Goal: Task Accomplishment & Management: Use online tool/utility

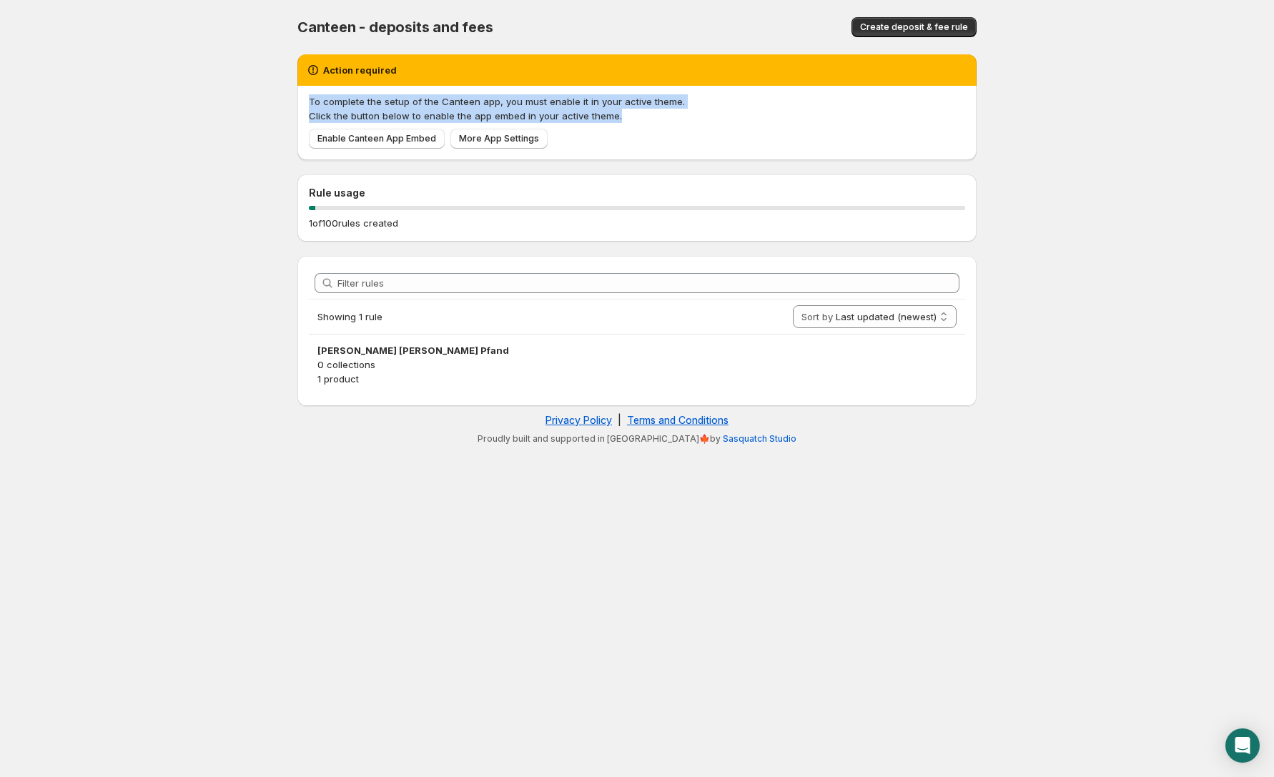
drag, startPoint x: 309, startPoint y: 101, endPoint x: 688, endPoint y: 36, distance: 384.5
click at [615, 112] on span "To complete the setup of the Canteen app, you must enable it in your active the…" at bounding box center [637, 108] width 656 height 29
copy span "To complete the setup of the Canteen app, you must enable it in your active the…"
click at [375, 143] on span "Enable Canteen App Embed" at bounding box center [376, 138] width 119 height 11
click at [488, 143] on span "More App Settings" at bounding box center [499, 138] width 80 height 11
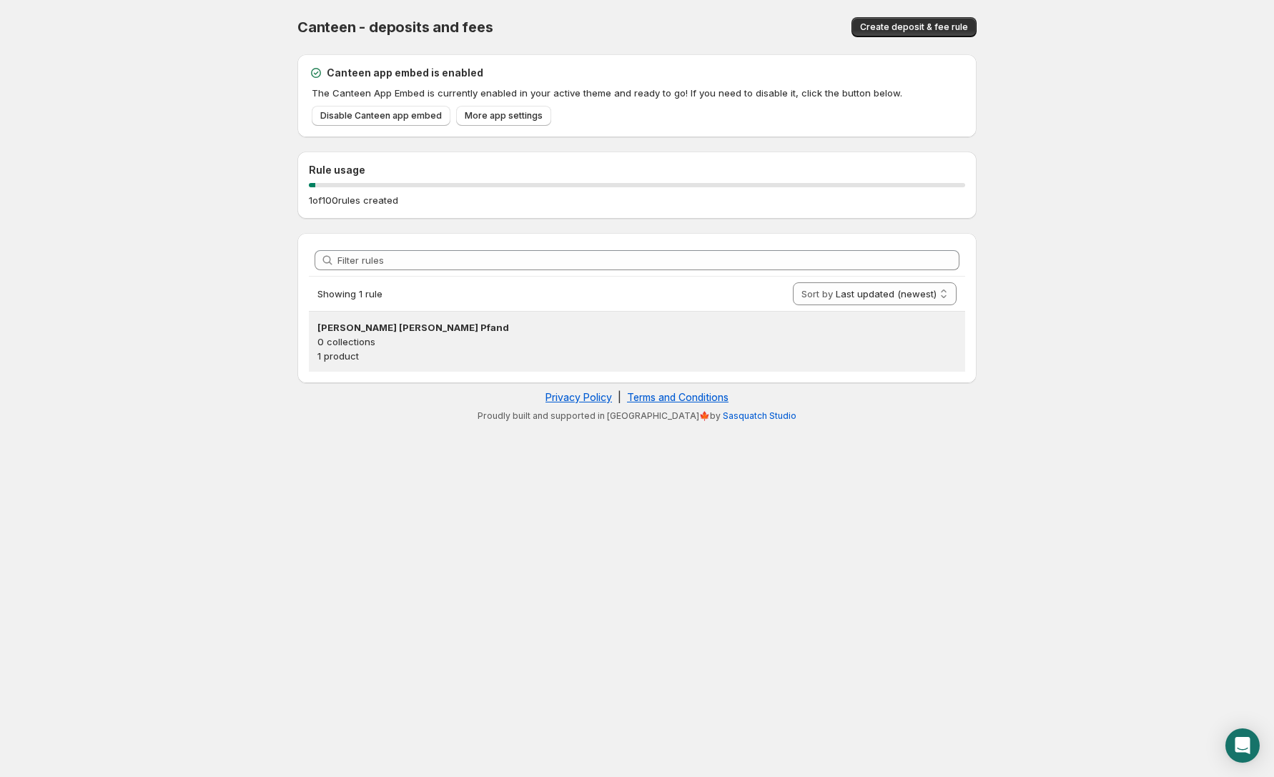
click at [439, 334] on h3 "[PERSON_NAME] [PERSON_NAME] Pfand" at bounding box center [636, 327] width 639 height 14
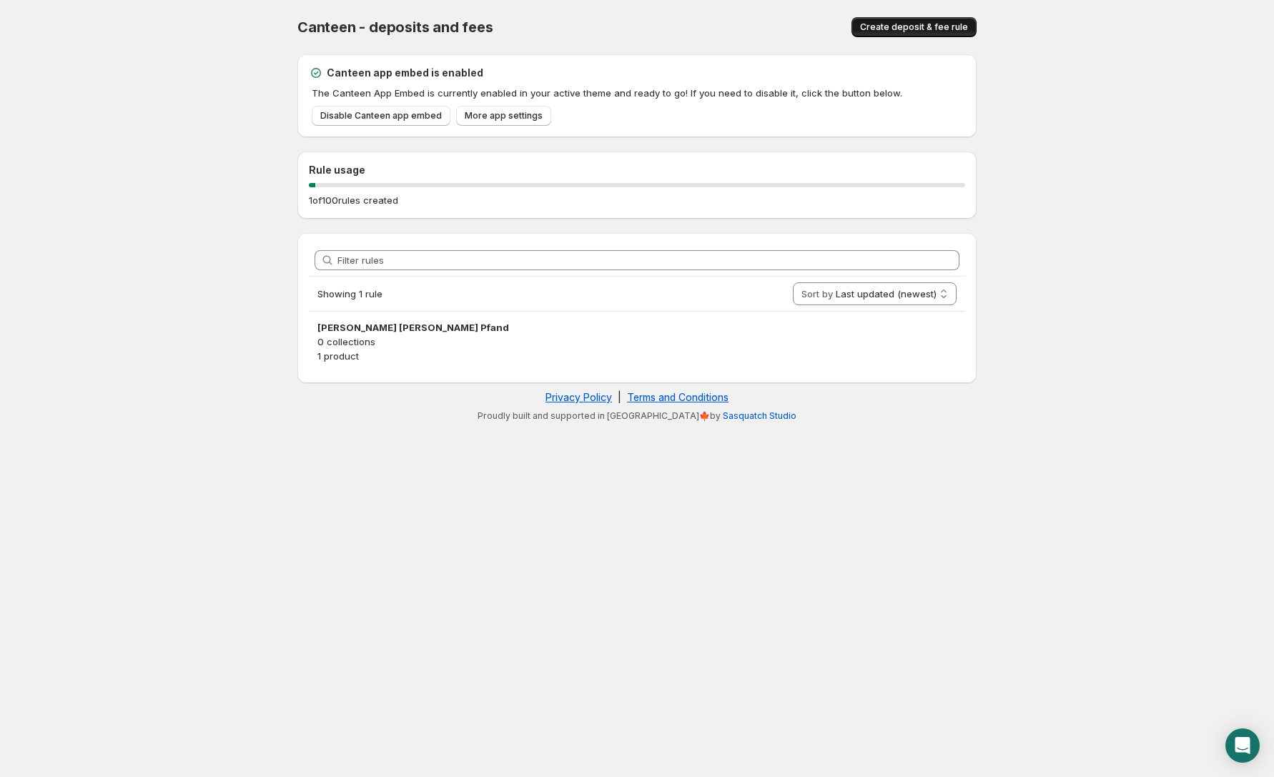
click at [919, 22] on span "Create deposit & fee rule" at bounding box center [914, 26] width 108 height 11
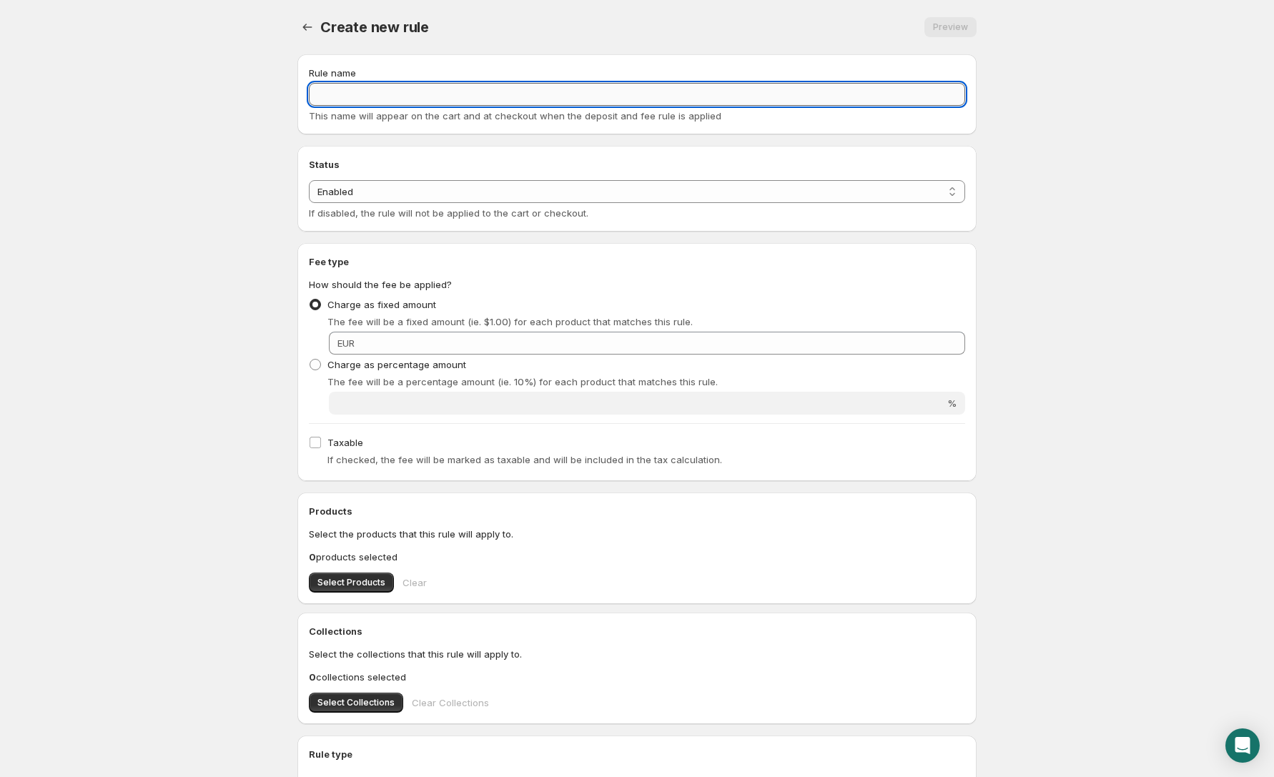
click at [594, 102] on input "Rule name" at bounding box center [637, 94] width 656 height 23
paste input "Gewichtszuschlag"
type input "Gewichtszuschlag"
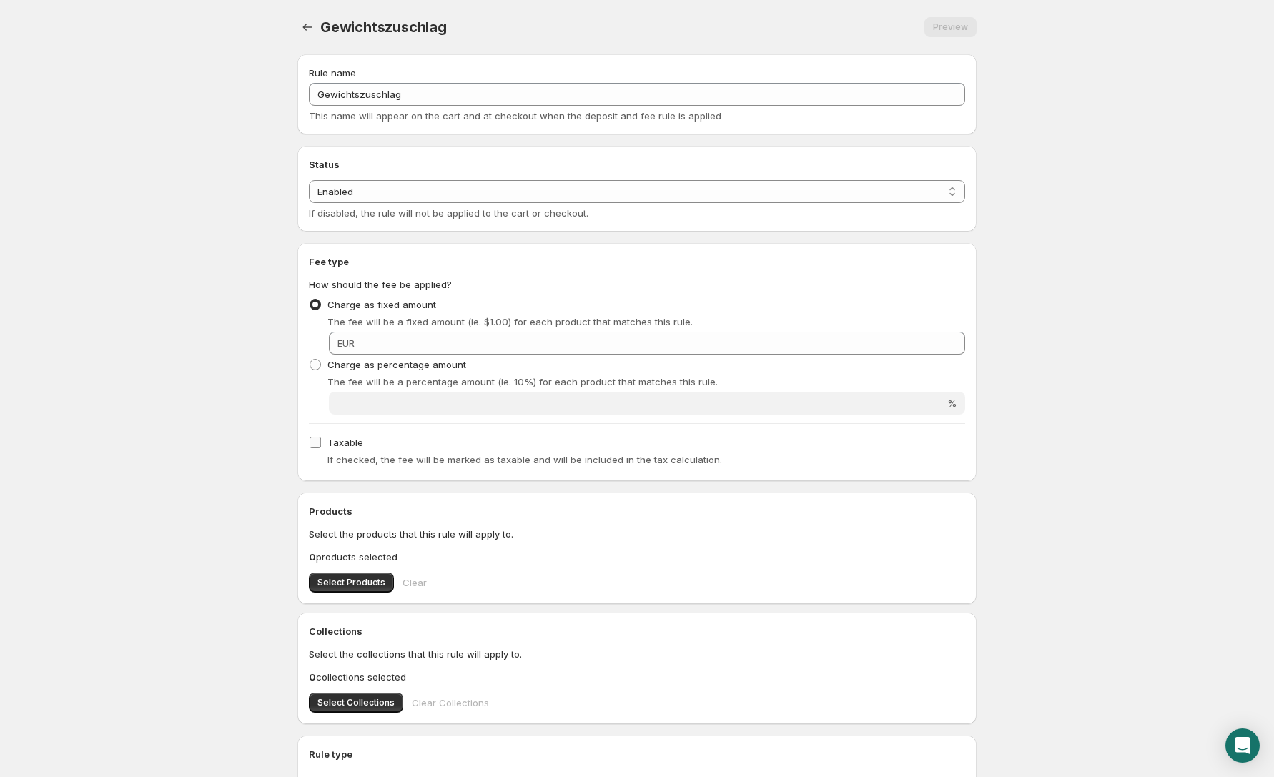
click at [316, 446] on input "Taxable" at bounding box center [314, 442] width 11 height 11
checkbox input "true"
click at [350, 587] on span "Select Products" at bounding box center [351, 582] width 68 height 11
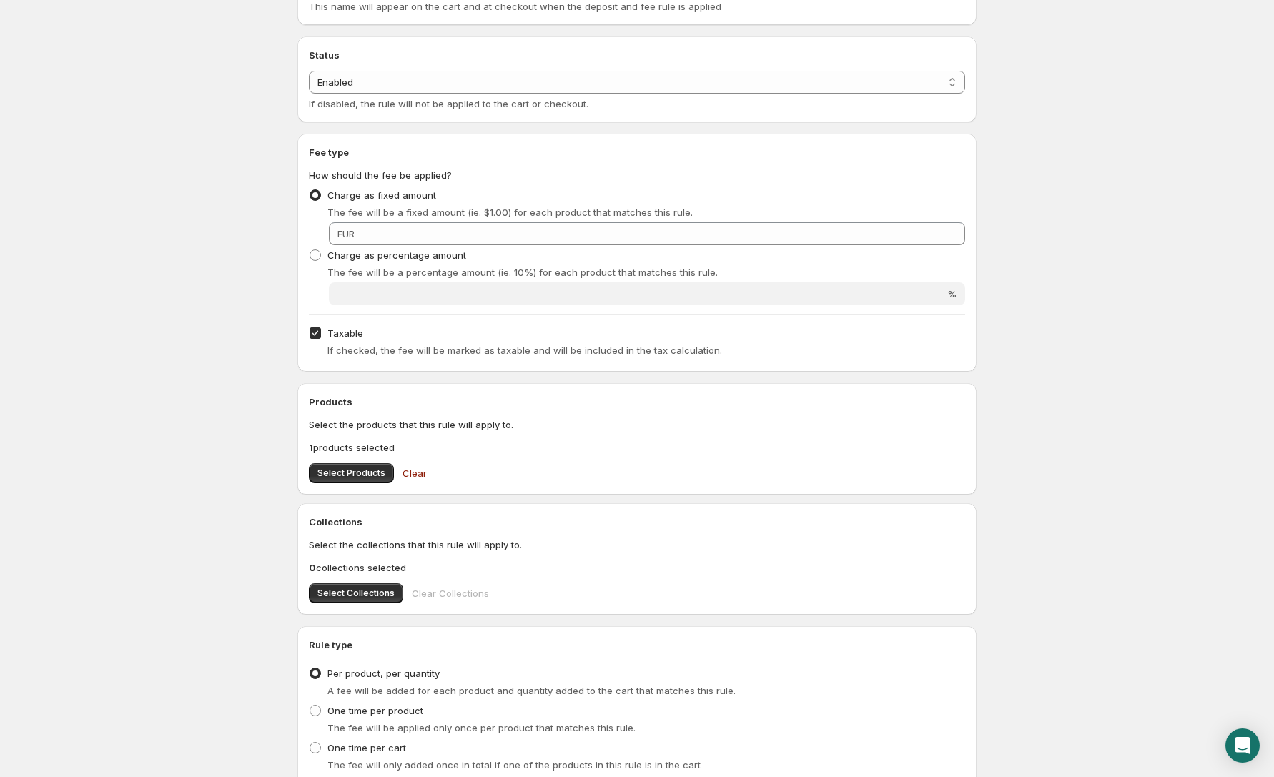
scroll to position [219, 0]
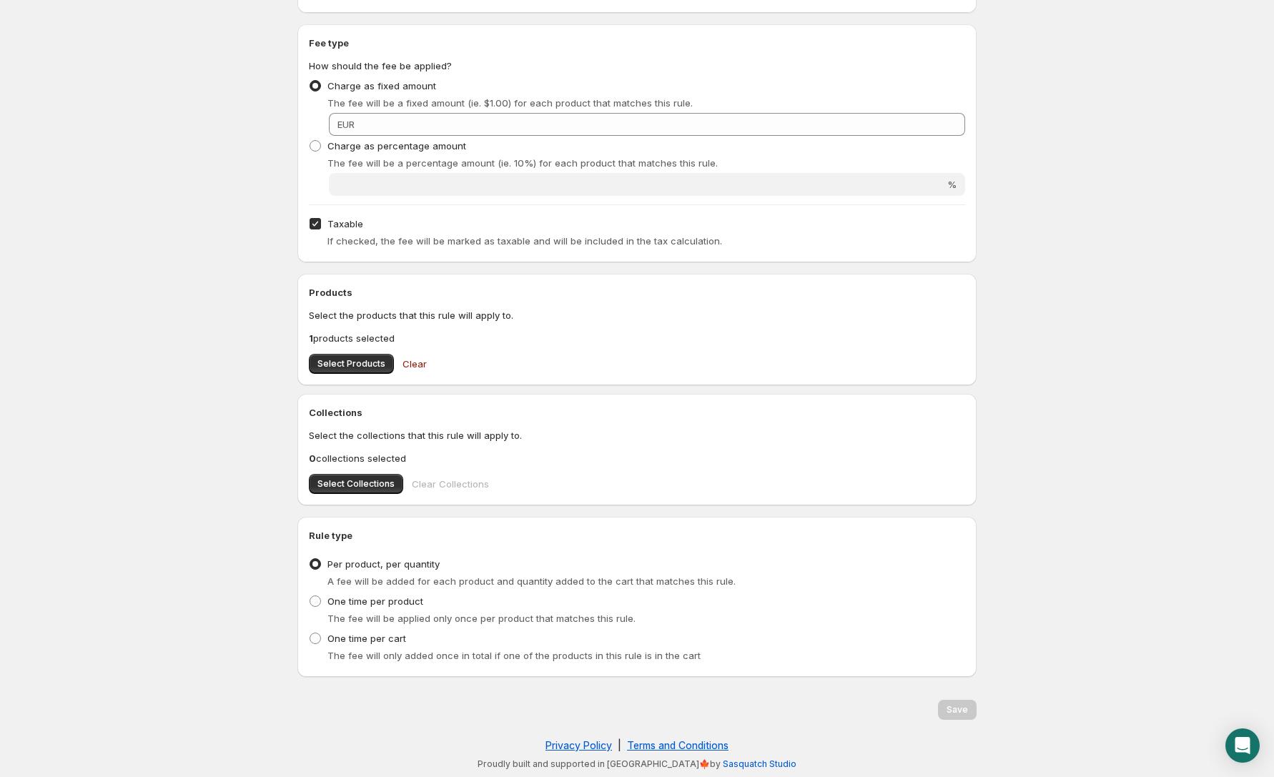
click at [412, 560] on span "Per product, per quantity" at bounding box center [383, 563] width 112 height 11
click at [310, 559] on input "Per product, per quantity" at bounding box center [309, 558] width 1 height 1
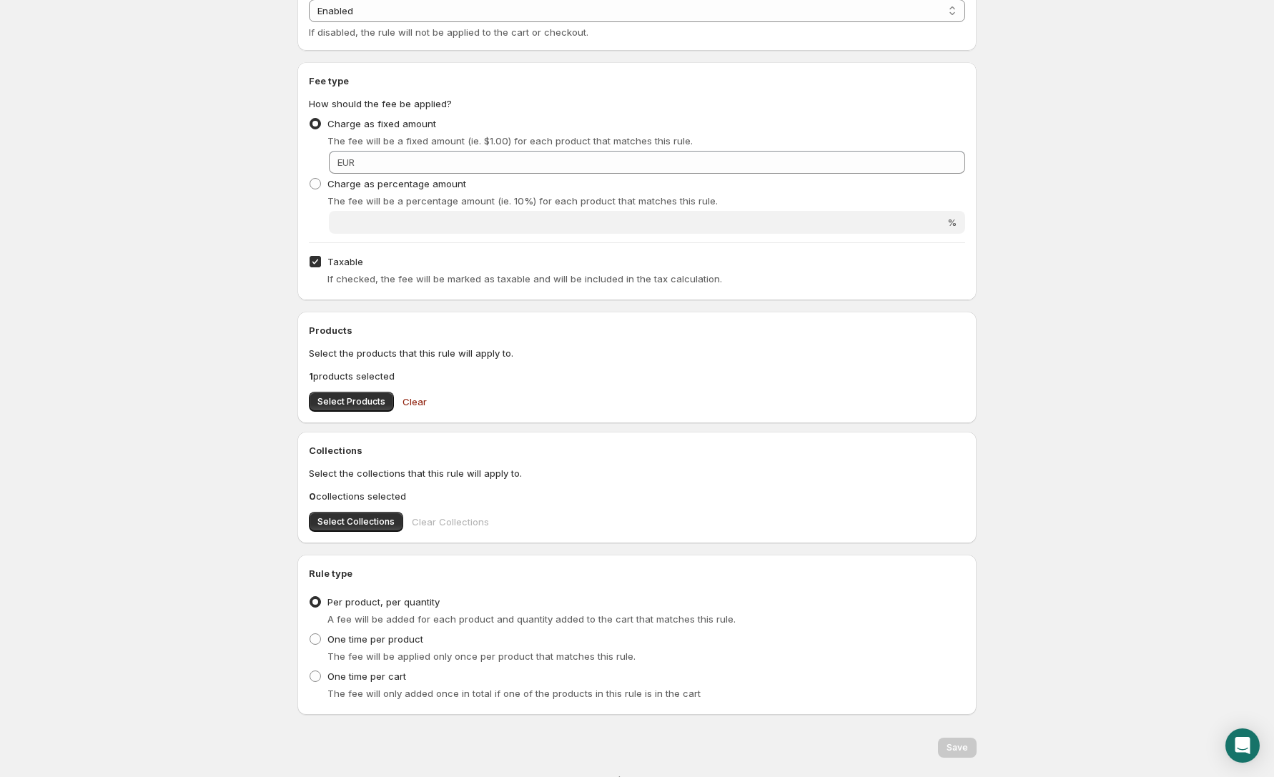
scroll to position [0, 0]
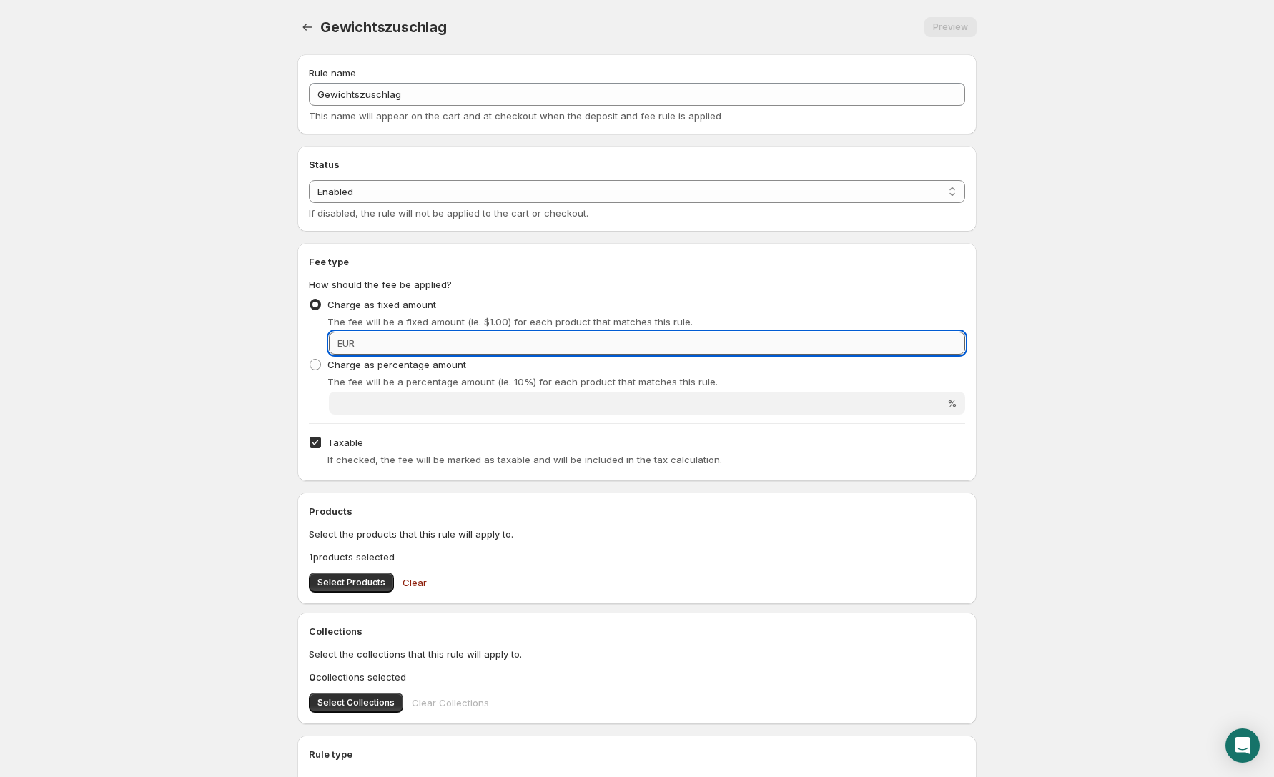
click at [565, 340] on input "Fixed amount" at bounding box center [662, 343] width 606 height 23
type input "5"
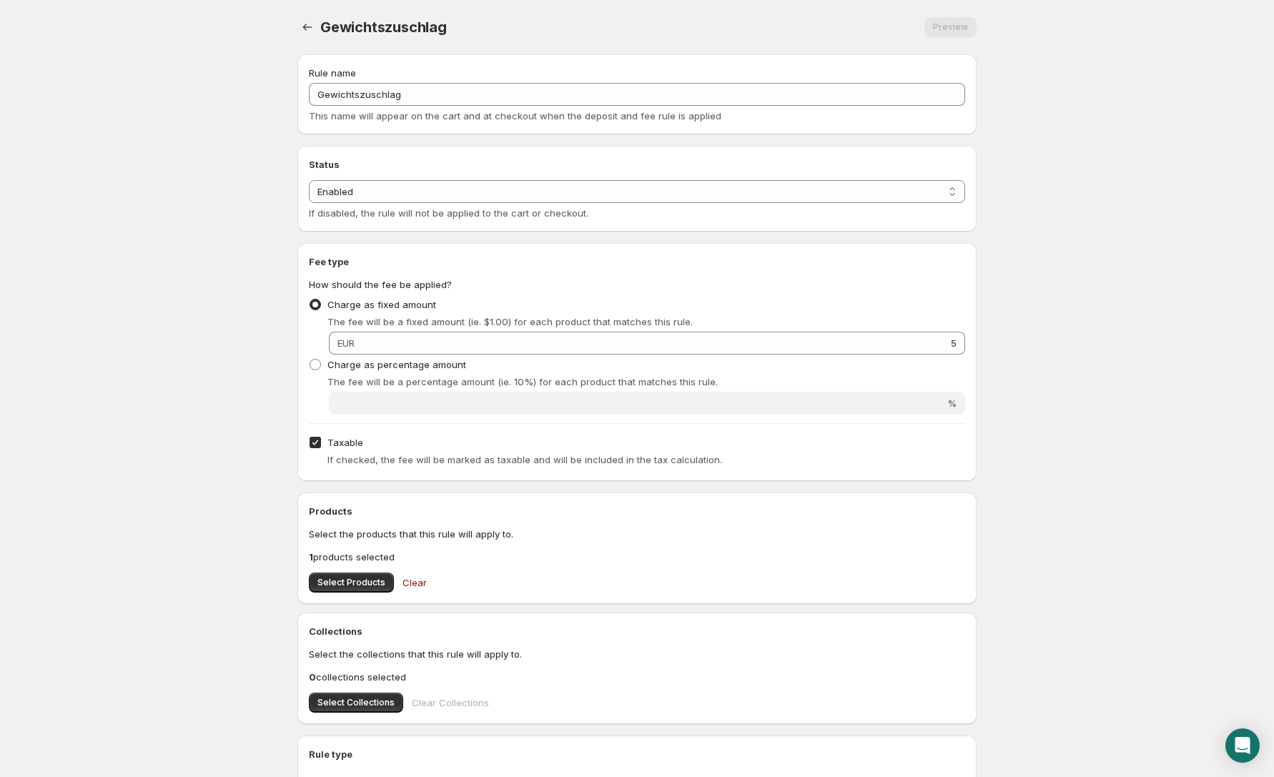
click at [1041, 287] on body "Home Help Gewichtszuschlag. This page is ready Gewichtszuschlag Preview More ac…" at bounding box center [637, 388] width 1274 height 777
click at [412, 582] on span "Clear" at bounding box center [414, 582] width 24 height 14
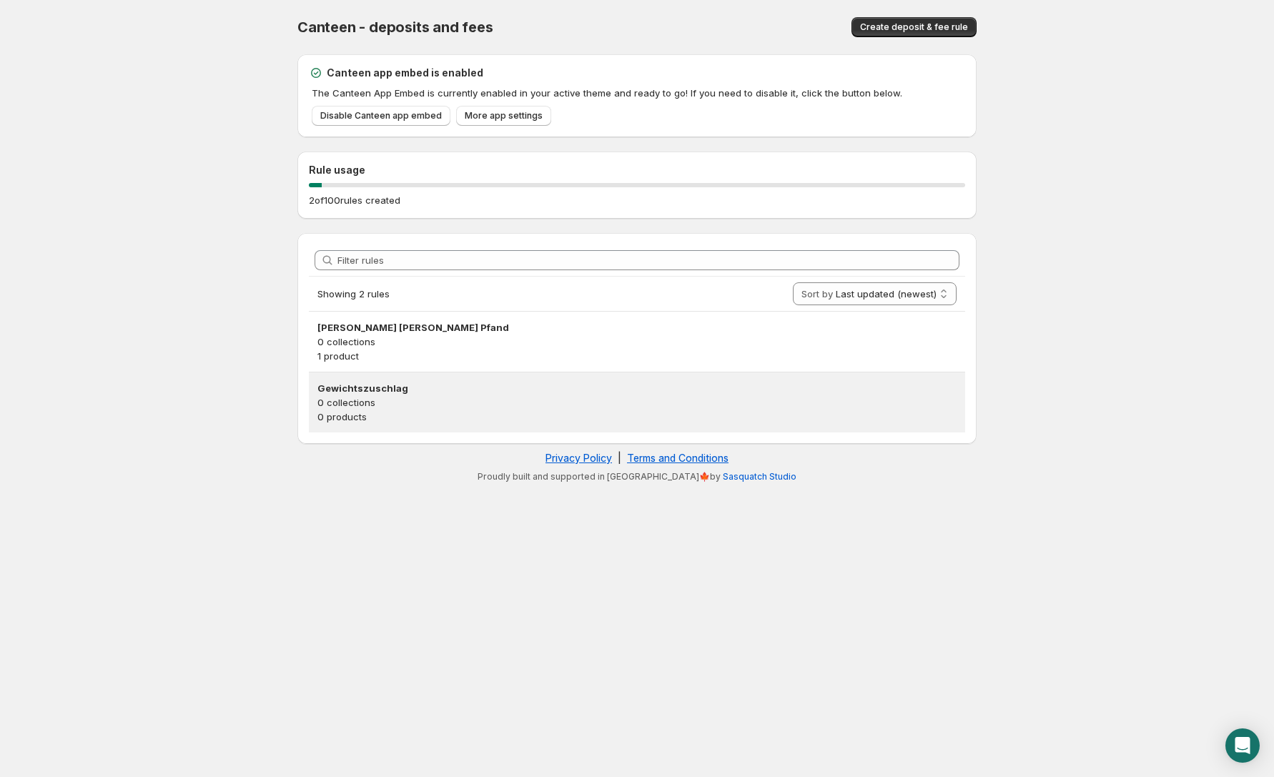
click at [369, 390] on h3 "Gewichtszuschlag" at bounding box center [636, 388] width 639 height 14
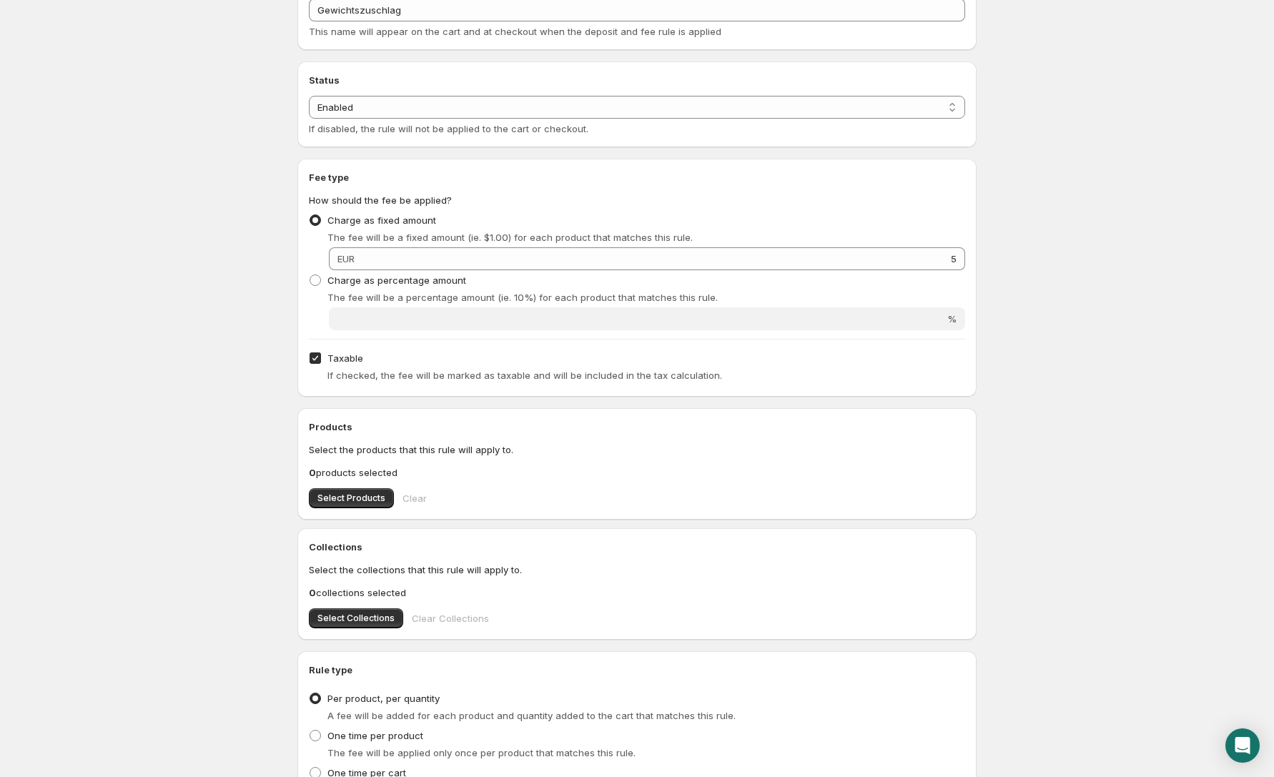
scroll to position [93, 0]
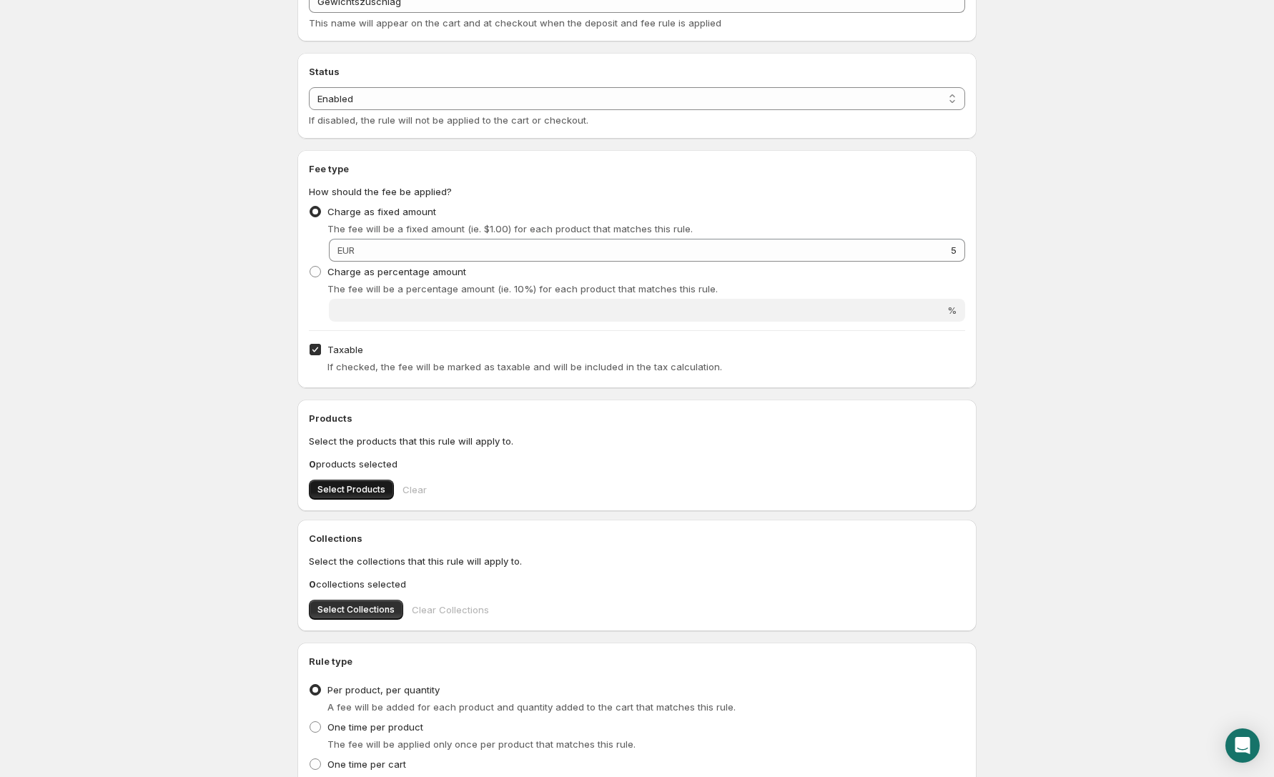
click at [359, 484] on button "Select Products" at bounding box center [351, 490] width 85 height 20
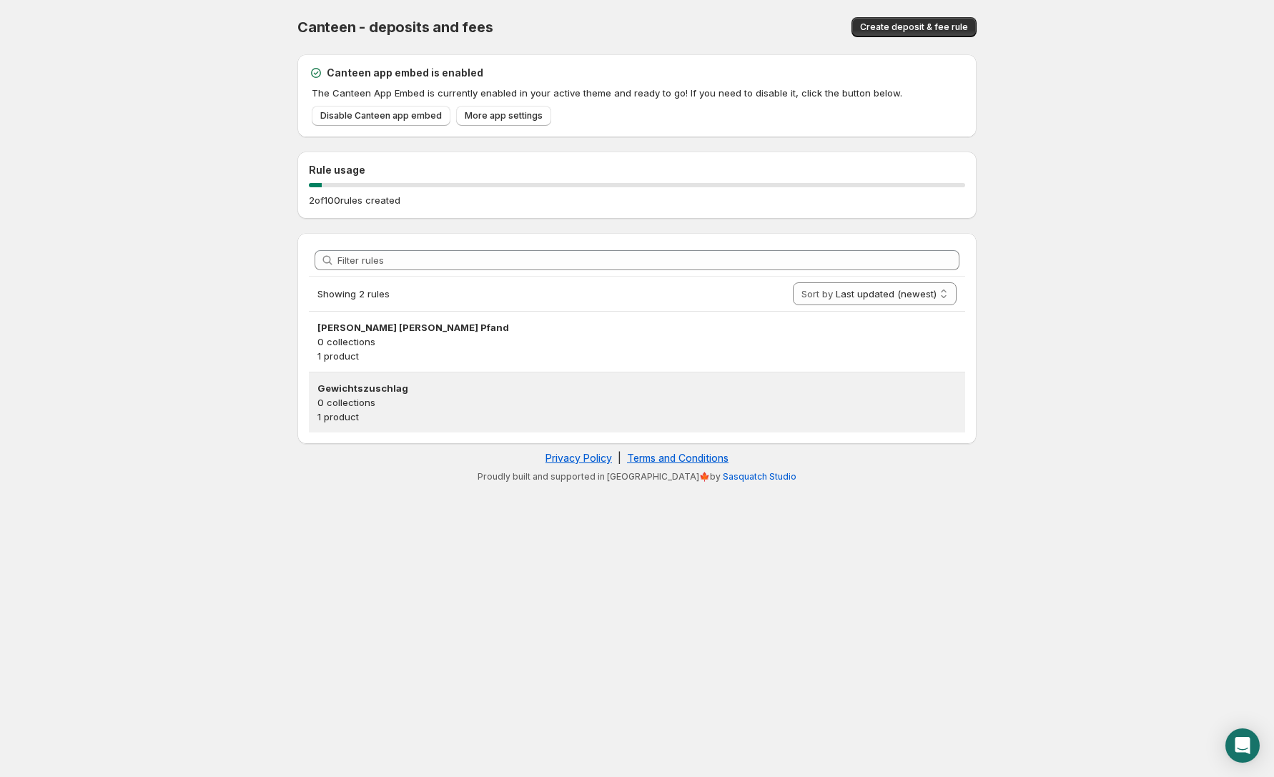
click at [349, 411] on p "1 product" at bounding box center [636, 417] width 639 height 14
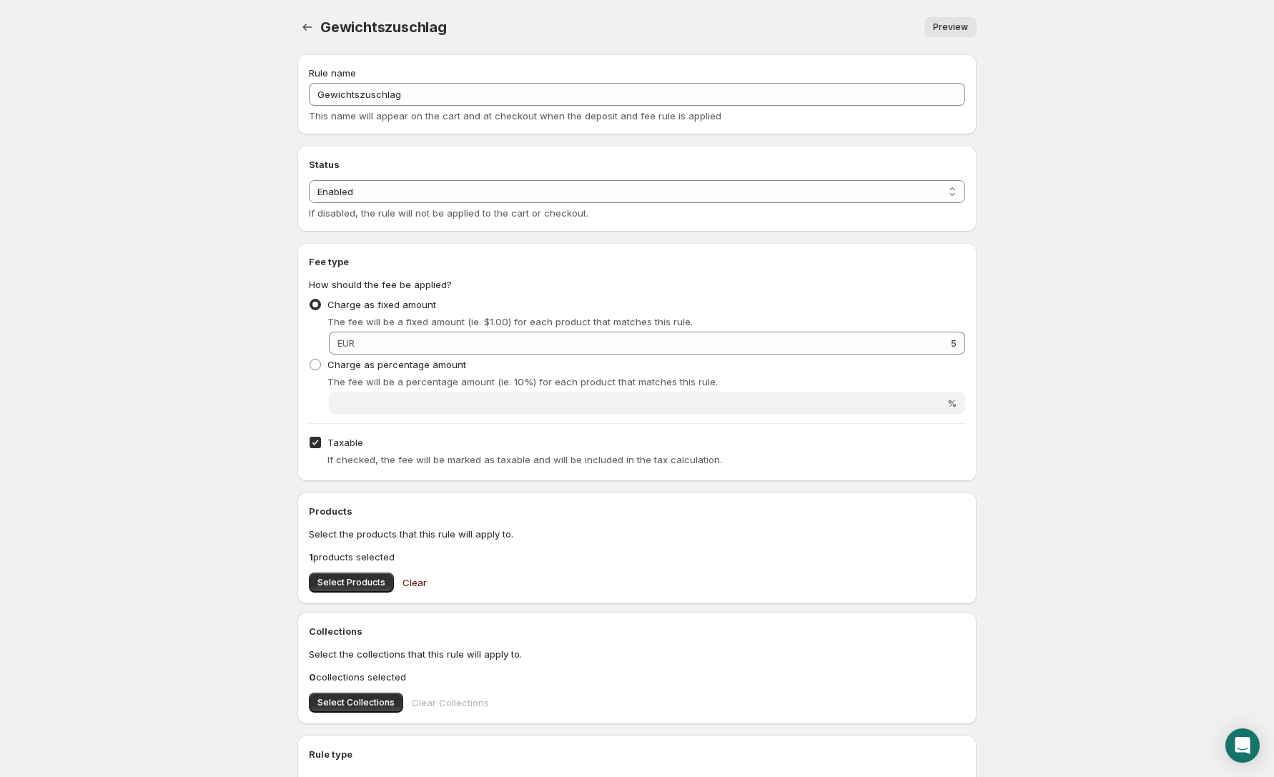
click at [412, 587] on span "Clear" at bounding box center [414, 582] width 24 height 14
click at [355, 582] on span "Select Products" at bounding box center [351, 582] width 68 height 11
click at [500, 187] on select "Enabled Disabled" at bounding box center [637, 191] width 656 height 23
click at [309, 180] on select "Enabled Disabled" at bounding box center [637, 191] width 656 height 23
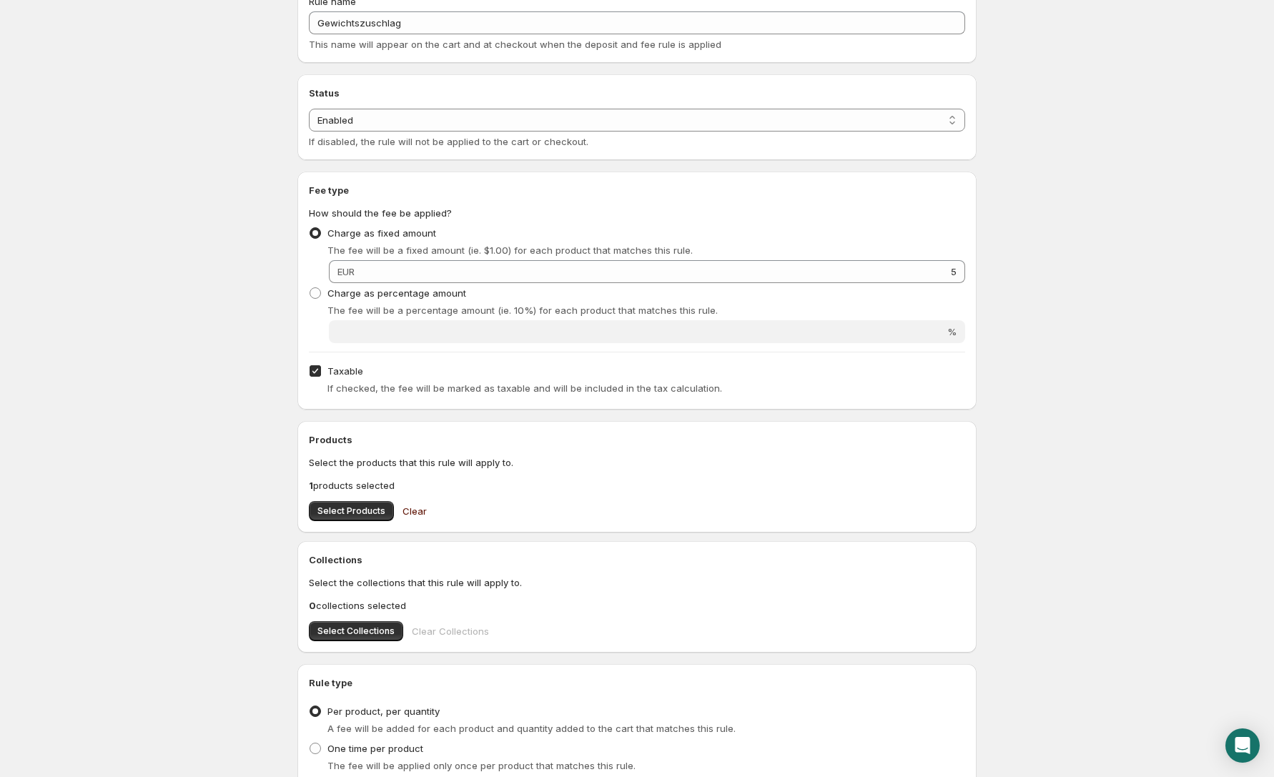
scroll to position [219, 0]
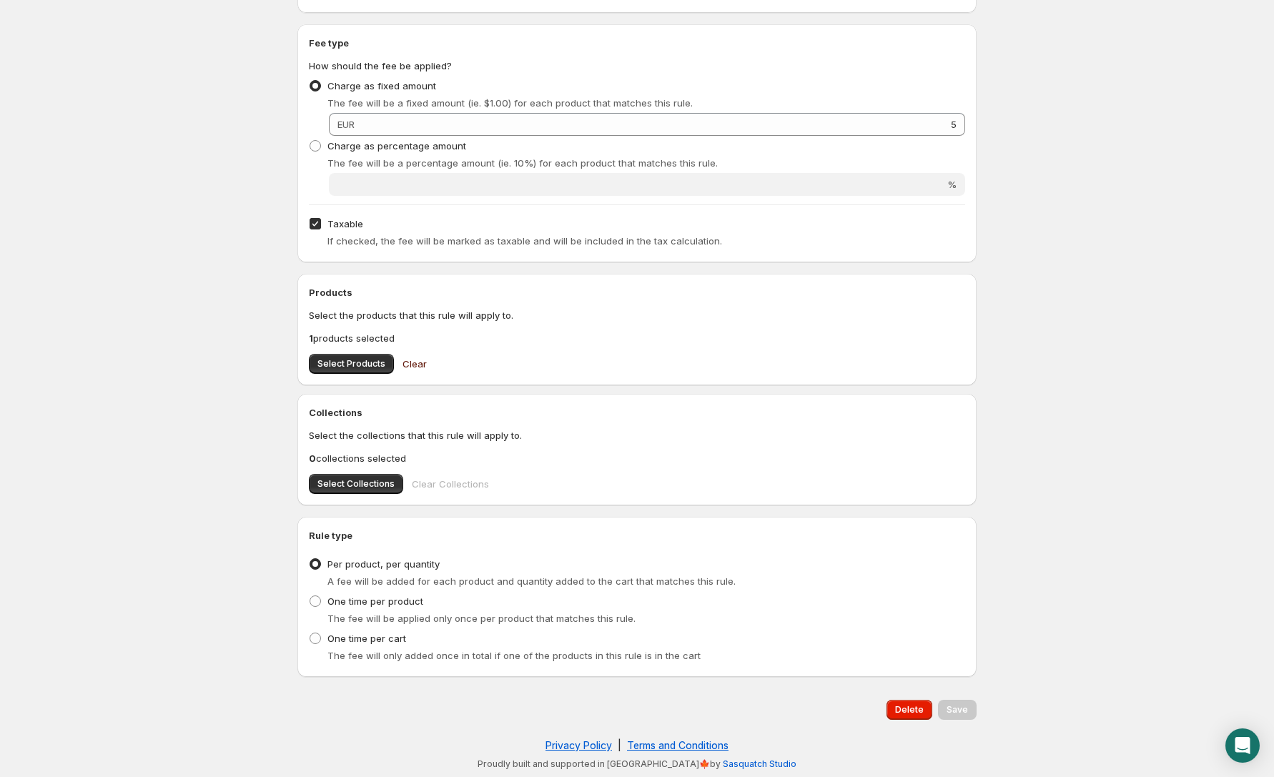
click at [1081, 558] on html "Home Help Gewichtszuschlag. This page is ready Gewichtszuschlag Preview More ac…" at bounding box center [637, 169] width 1274 height 777
click at [908, 708] on span "Delete" at bounding box center [909, 709] width 29 height 11
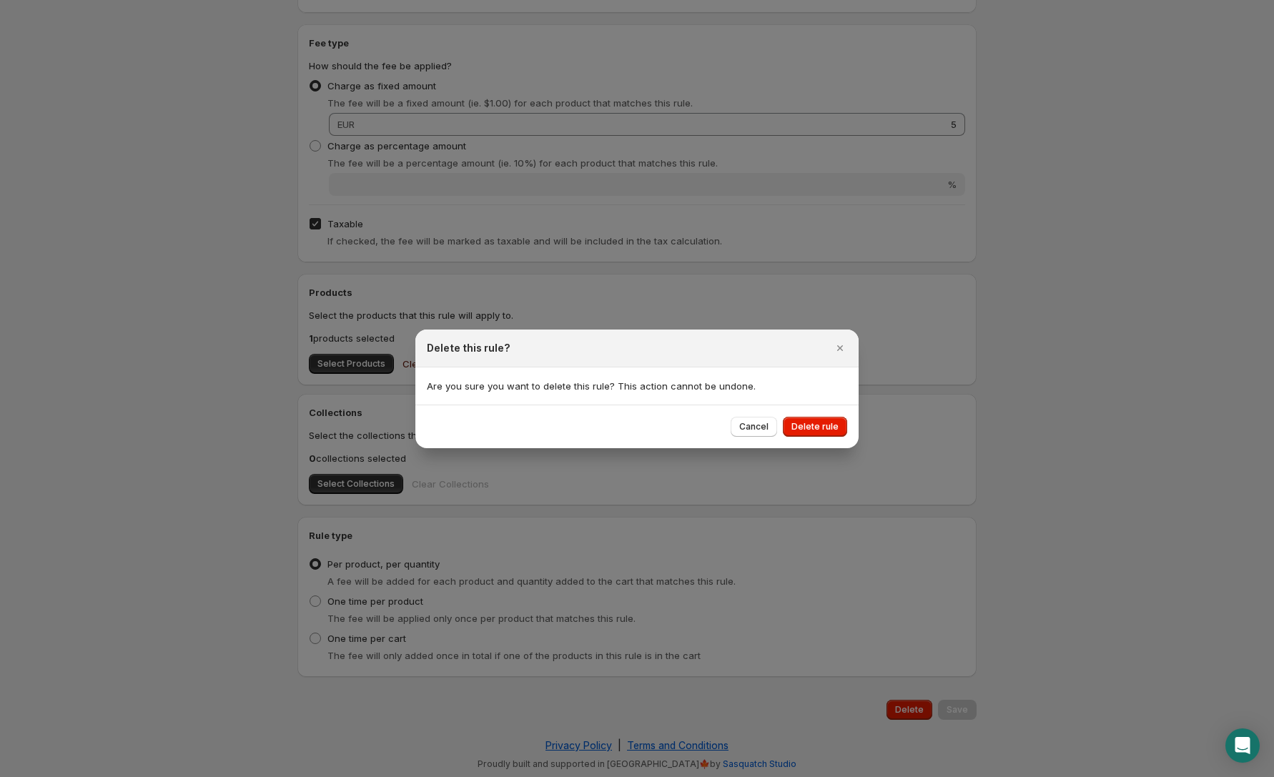
drag, startPoint x: 760, startPoint y: 426, endPoint x: 748, endPoint y: 420, distance: 13.4
click at [760, 426] on span "Cancel" at bounding box center [753, 426] width 29 height 11
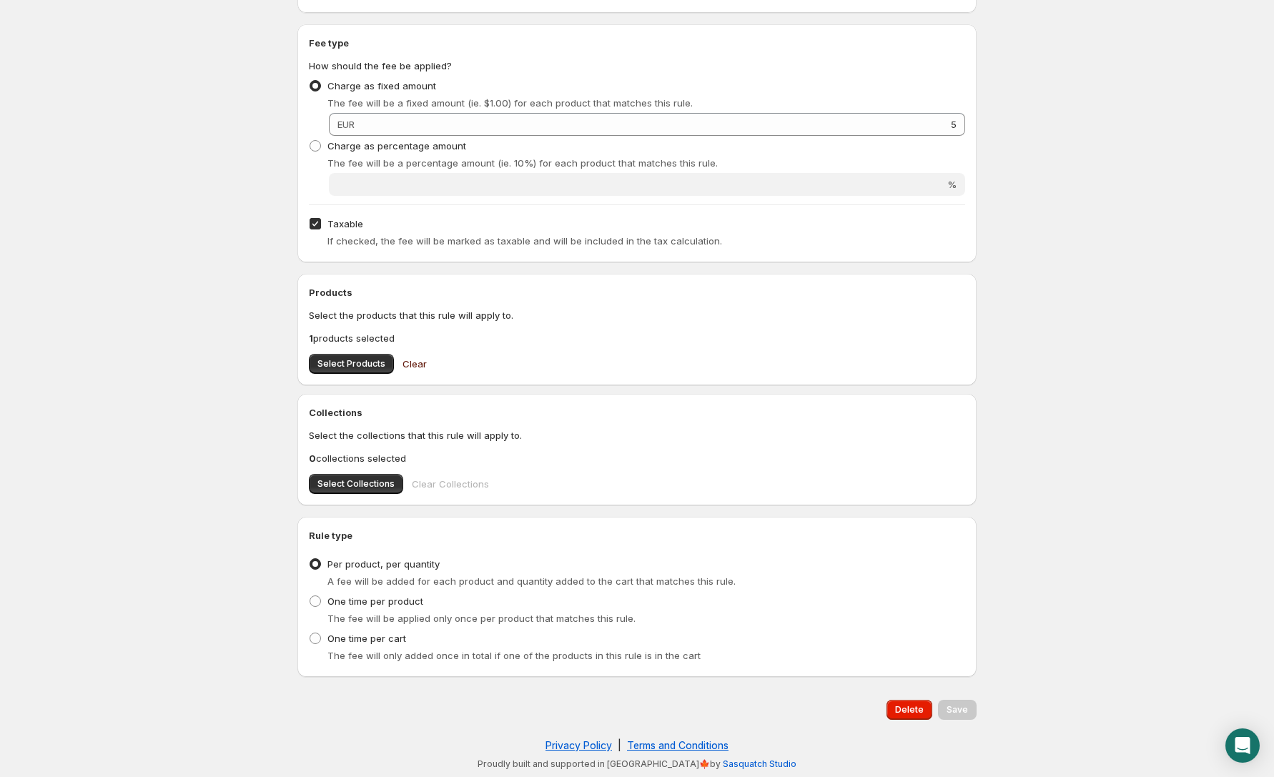
scroll to position [0, 0]
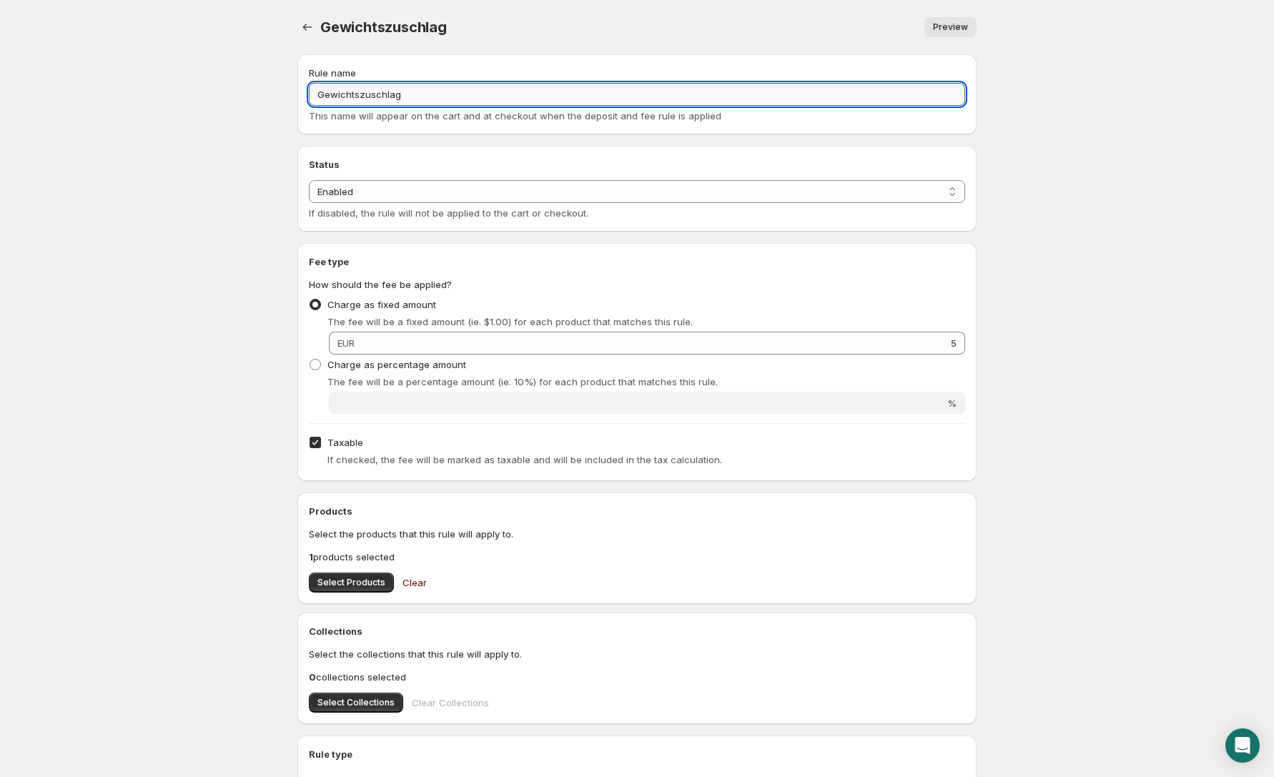
click at [427, 101] on input "Gewichtszuschlag" at bounding box center [637, 94] width 656 height 23
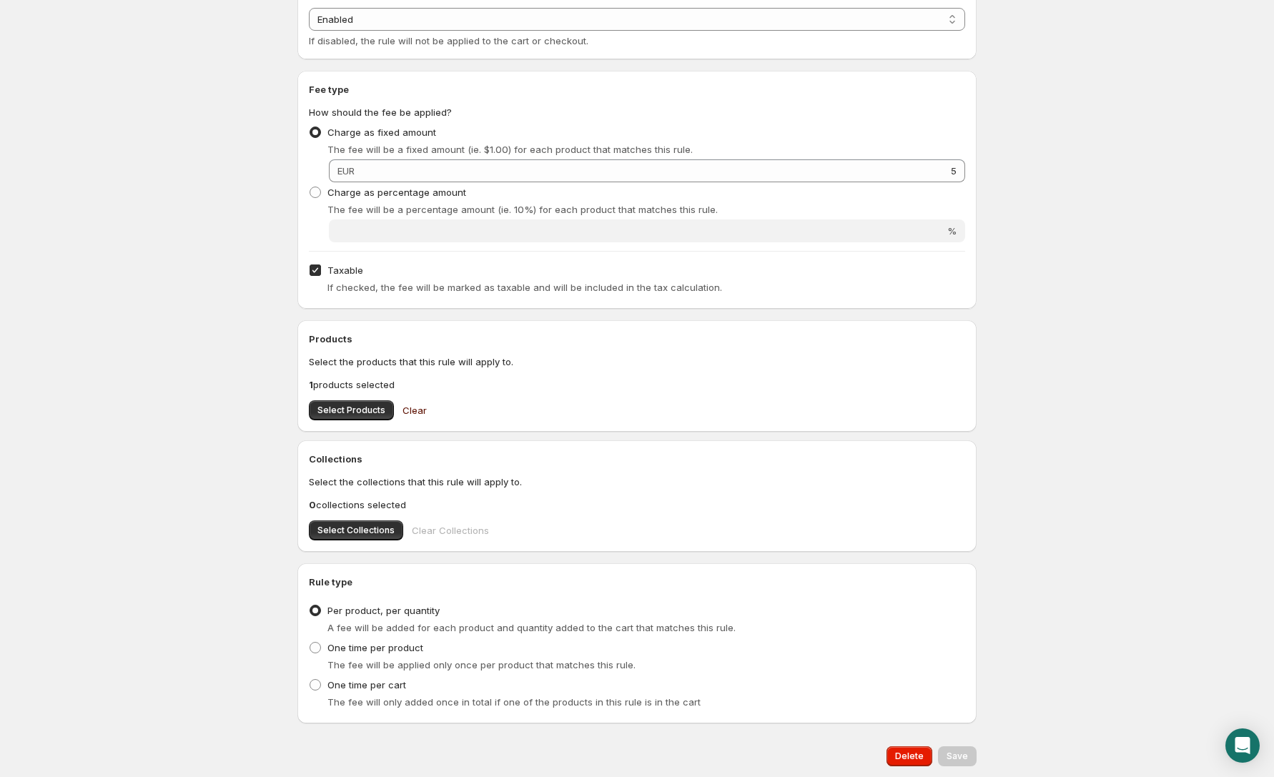
scroll to position [219, 0]
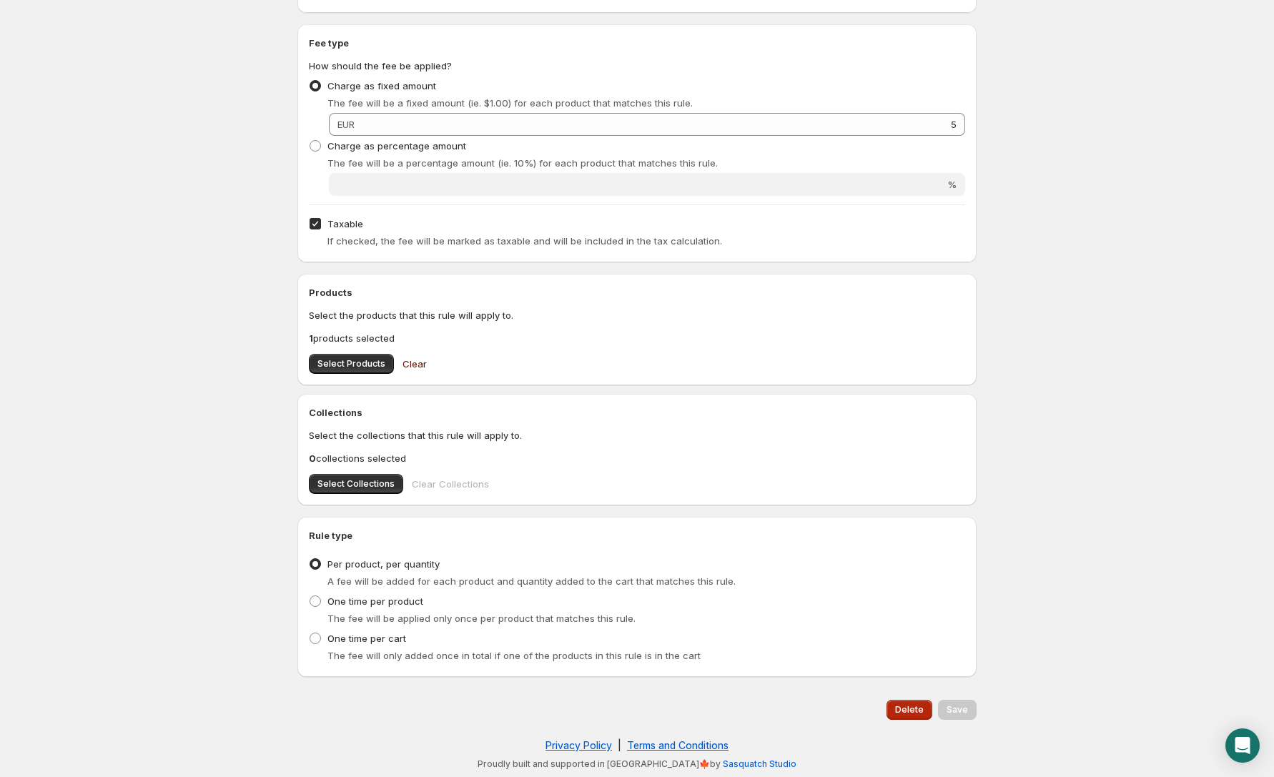
click at [902, 708] on span "Delete" at bounding box center [909, 709] width 29 height 11
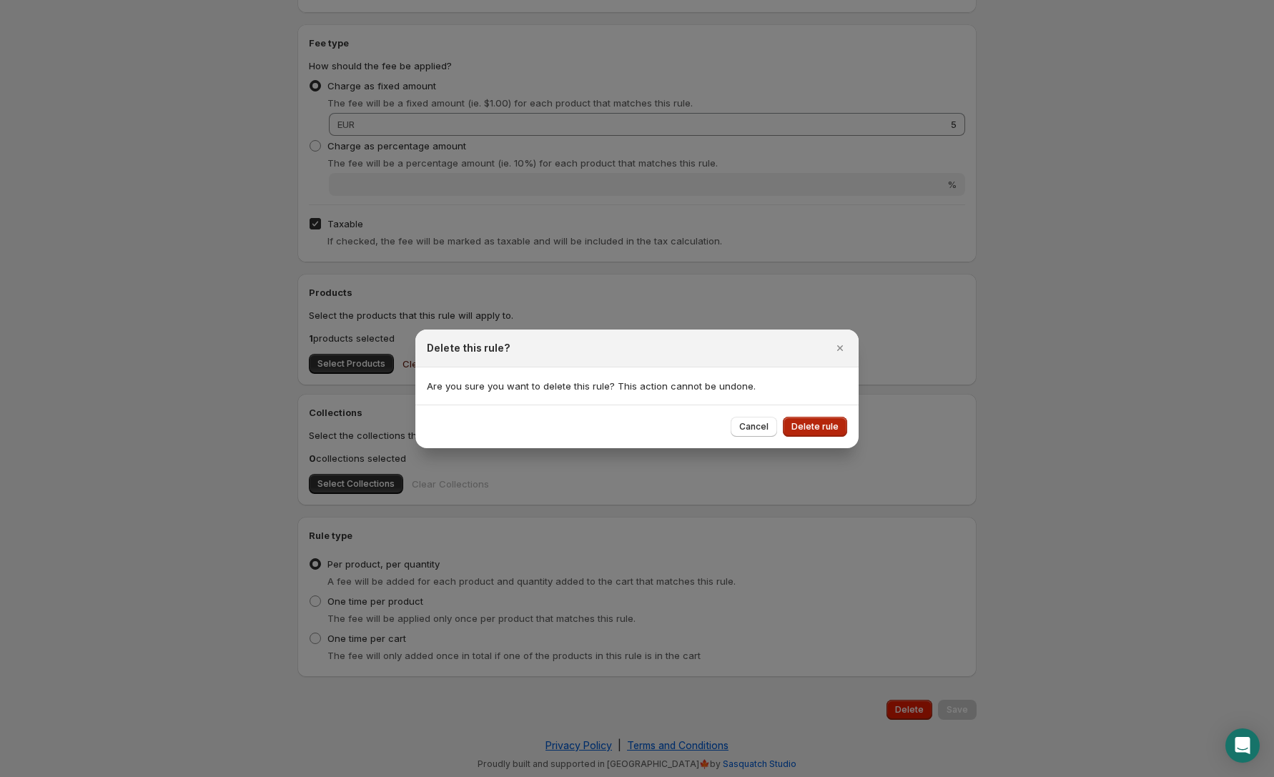
click at [832, 423] on span "Delete rule" at bounding box center [814, 426] width 47 height 11
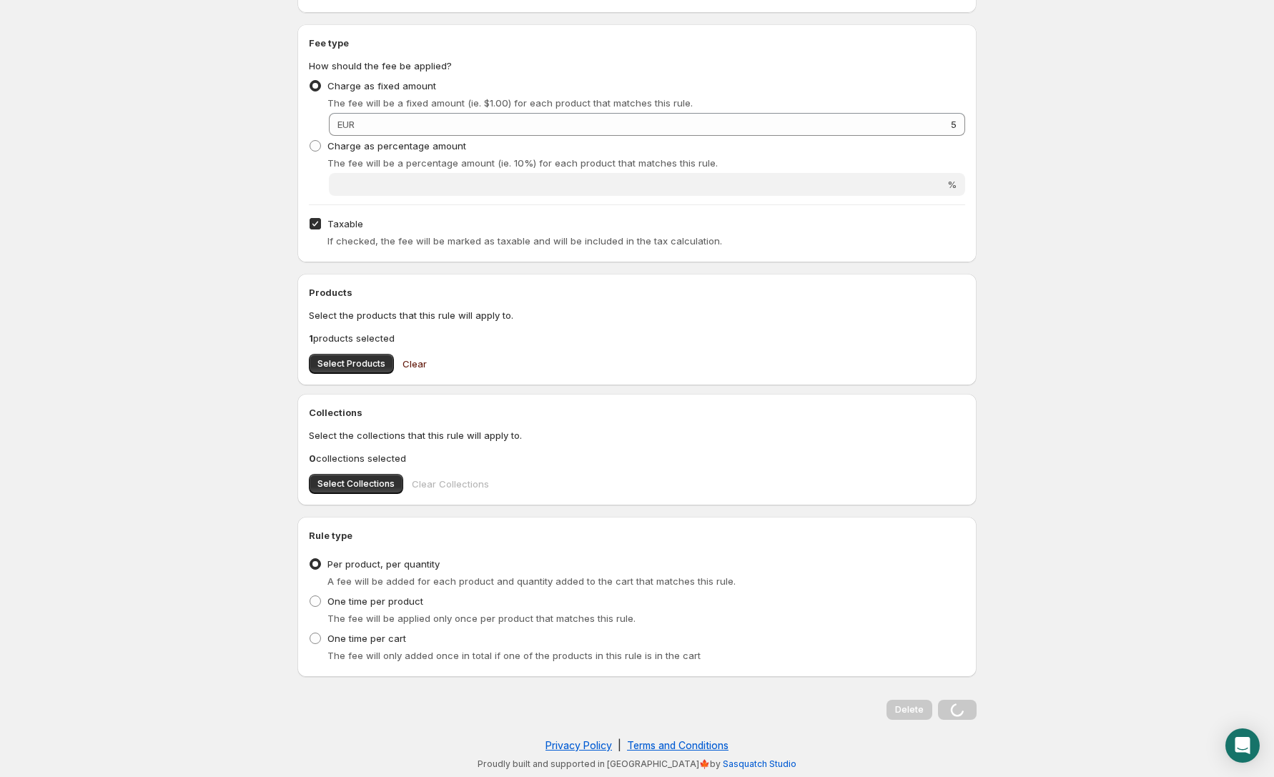
scroll to position [0, 0]
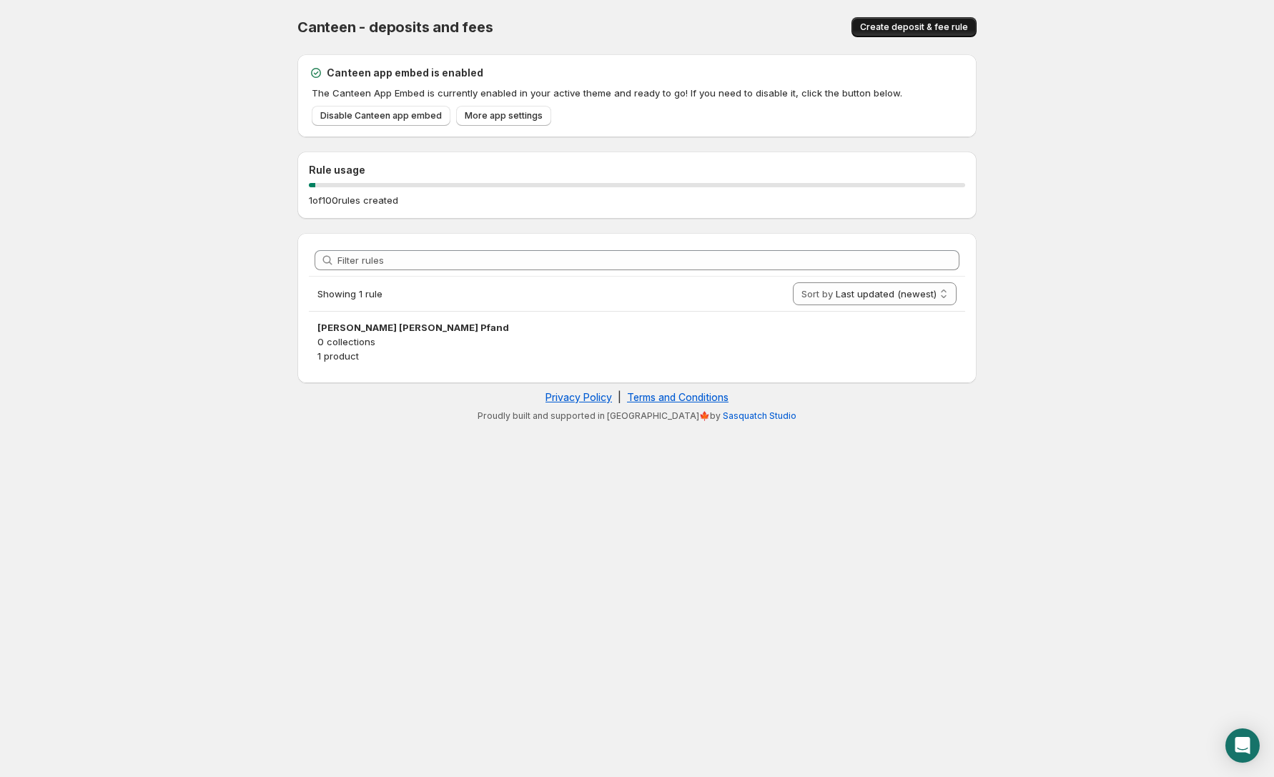
click at [930, 20] on button "Create deposit & fee rule" at bounding box center [913, 27] width 125 height 20
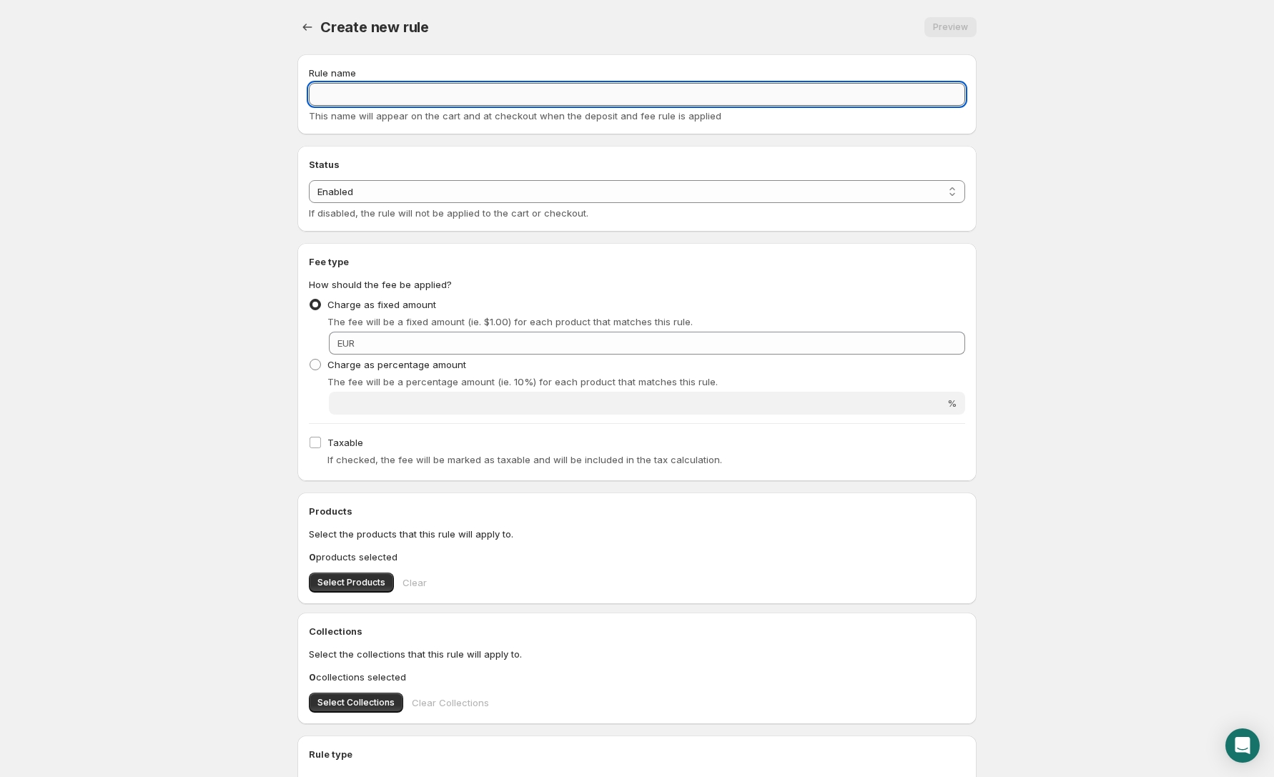
click at [364, 86] on input "Rule name" at bounding box center [637, 94] width 656 height 23
paste input "Gewichtszuschlag"
type input "Gewichtszuschlag"
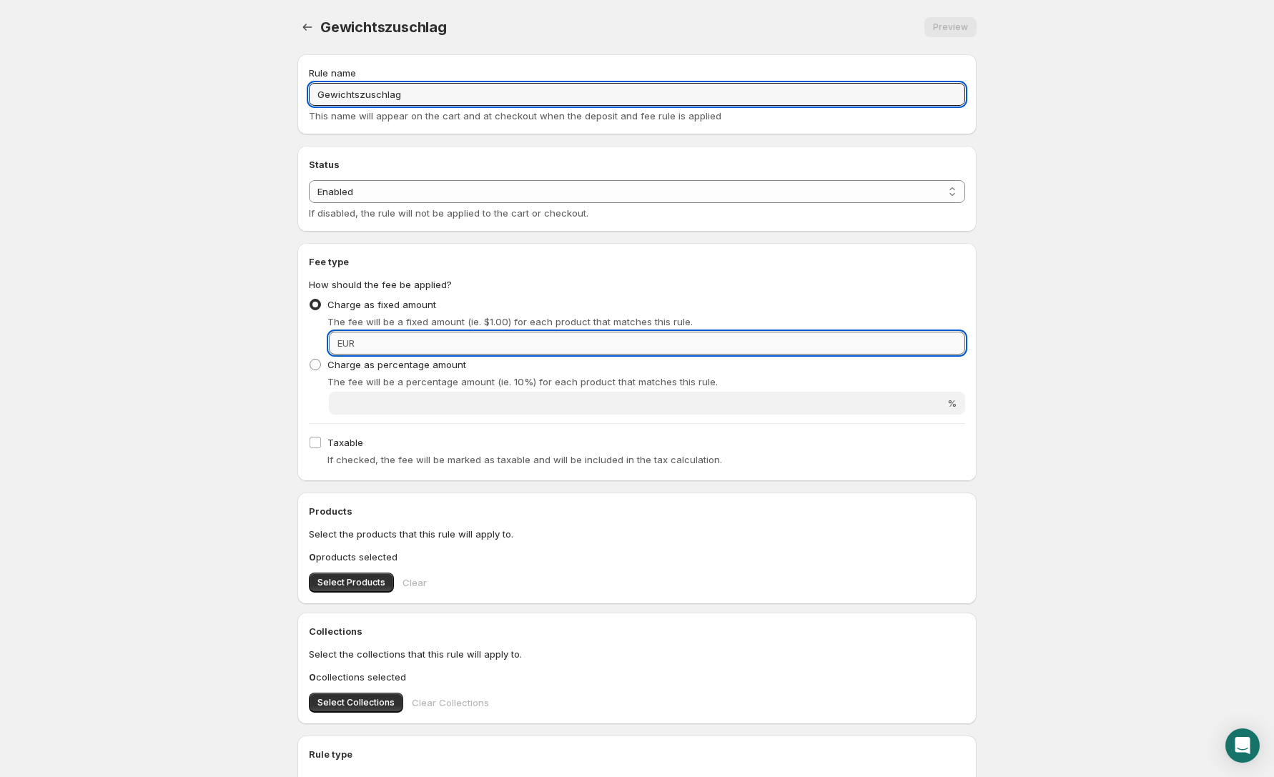
click at [693, 339] on input "Fixed amount" at bounding box center [662, 343] width 606 height 23
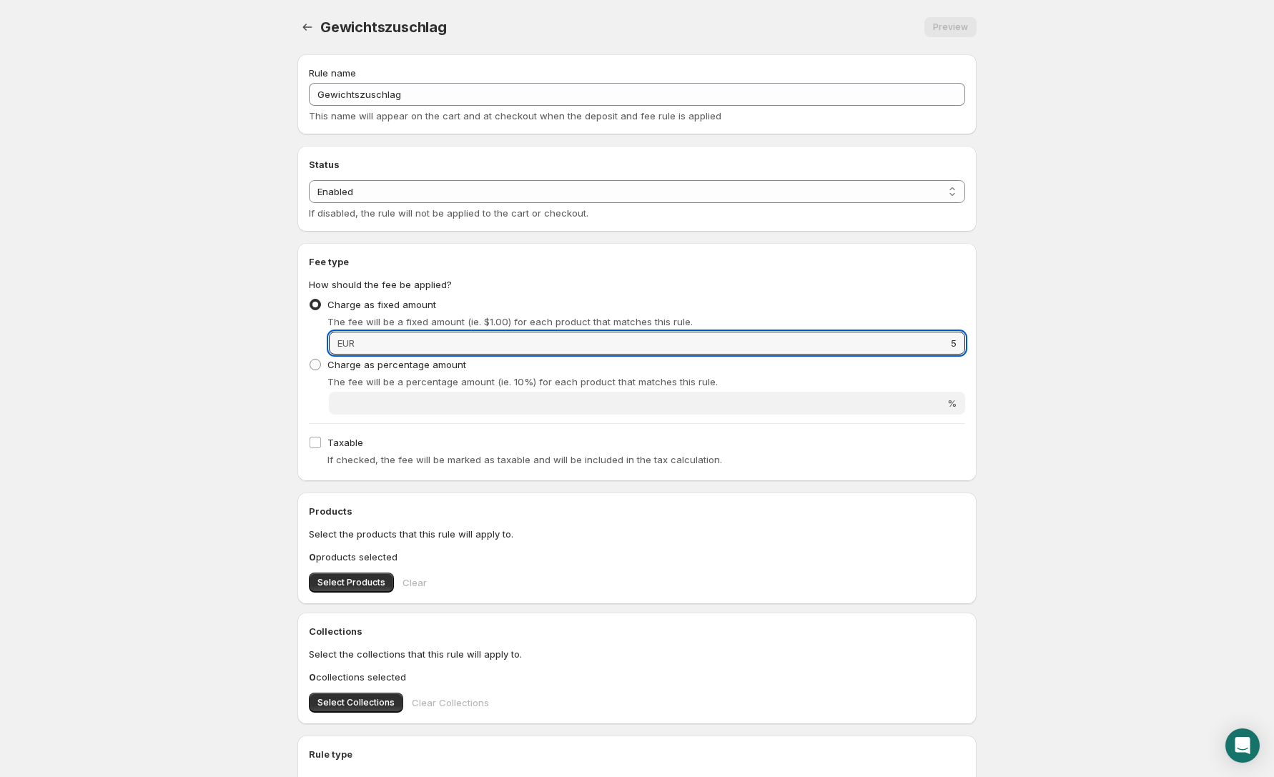
type input "5"
click at [1077, 326] on body "Home Help Gewichtszuschlag. This page is ready Gewichtszuschlag Preview More ac…" at bounding box center [637, 388] width 1274 height 777
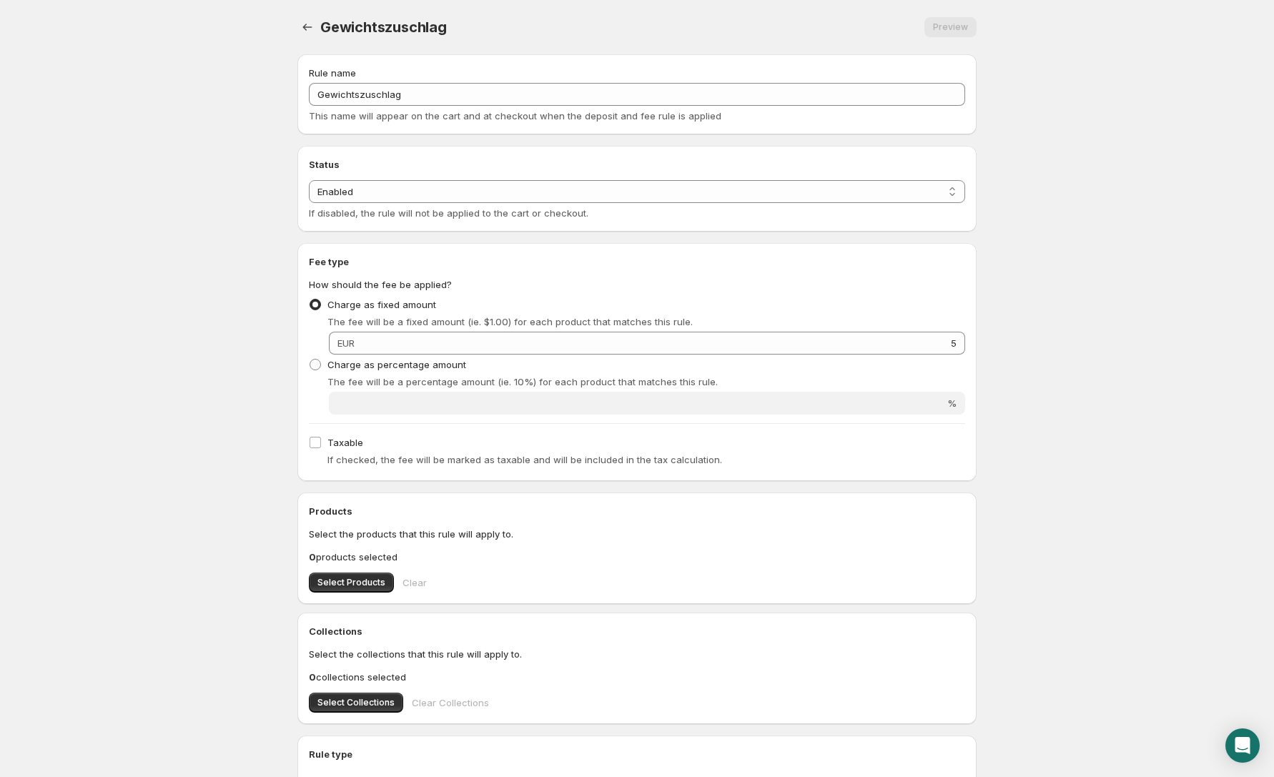
click at [307, 443] on div "Fee type How should the fee be applied? Charge as fixed amount The fee will be …" at bounding box center [636, 362] width 679 height 238
click at [312, 444] on input "Taxable" at bounding box center [314, 442] width 11 height 11
checkbox input "true"
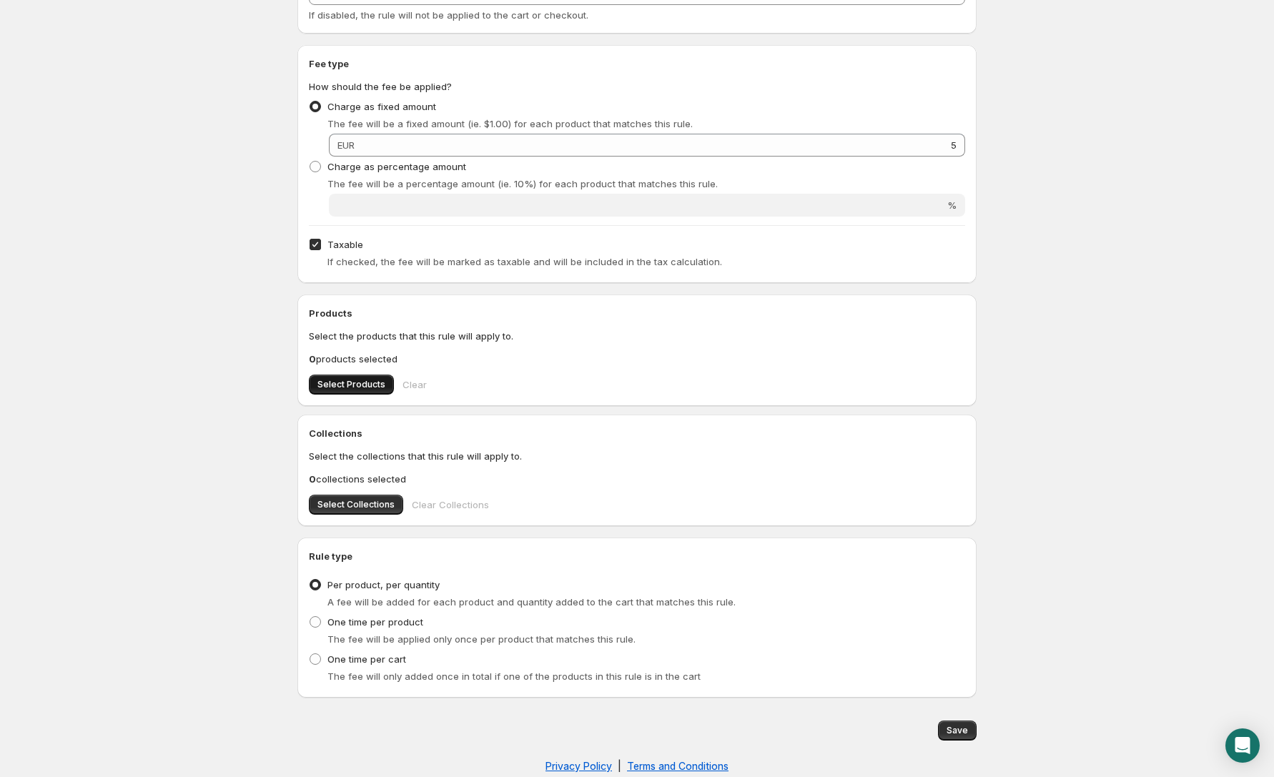
scroll to position [199, 0]
click at [362, 385] on span "Select Products" at bounding box center [351, 382] width 68 height 11
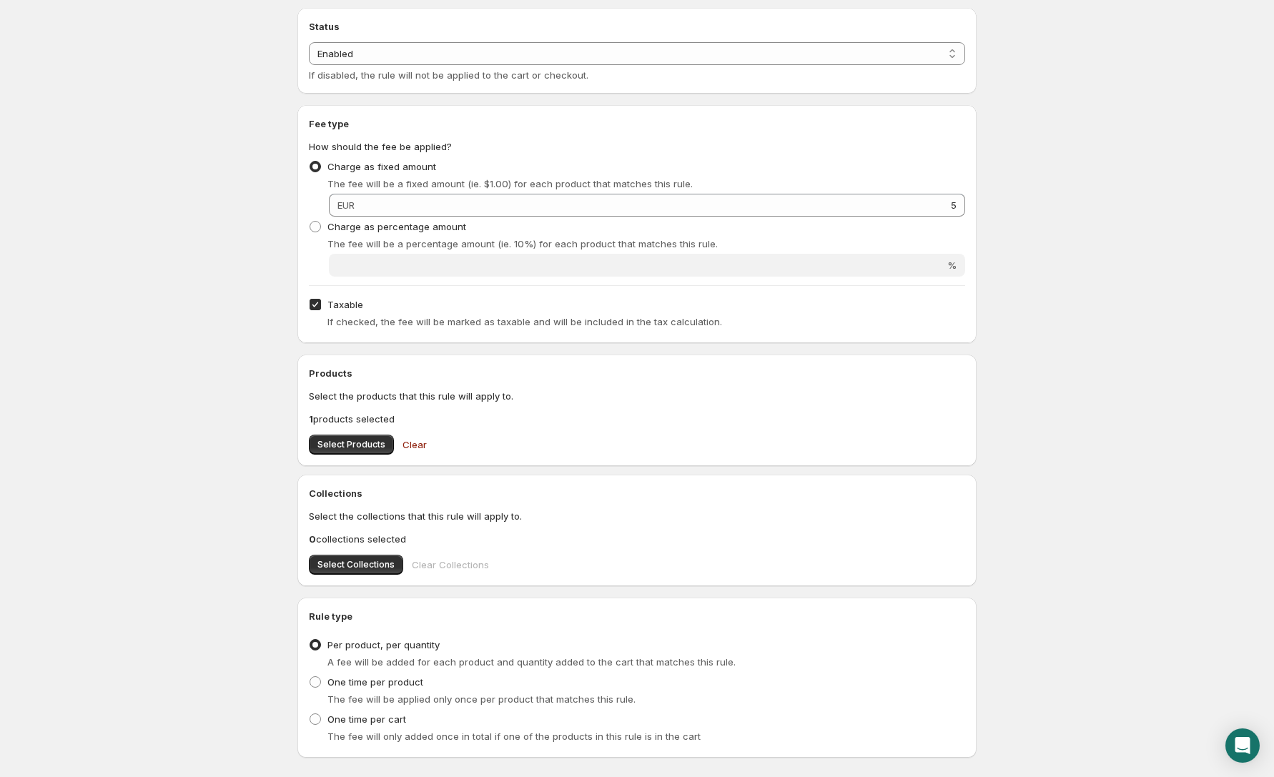
scroll to position [219, 0]
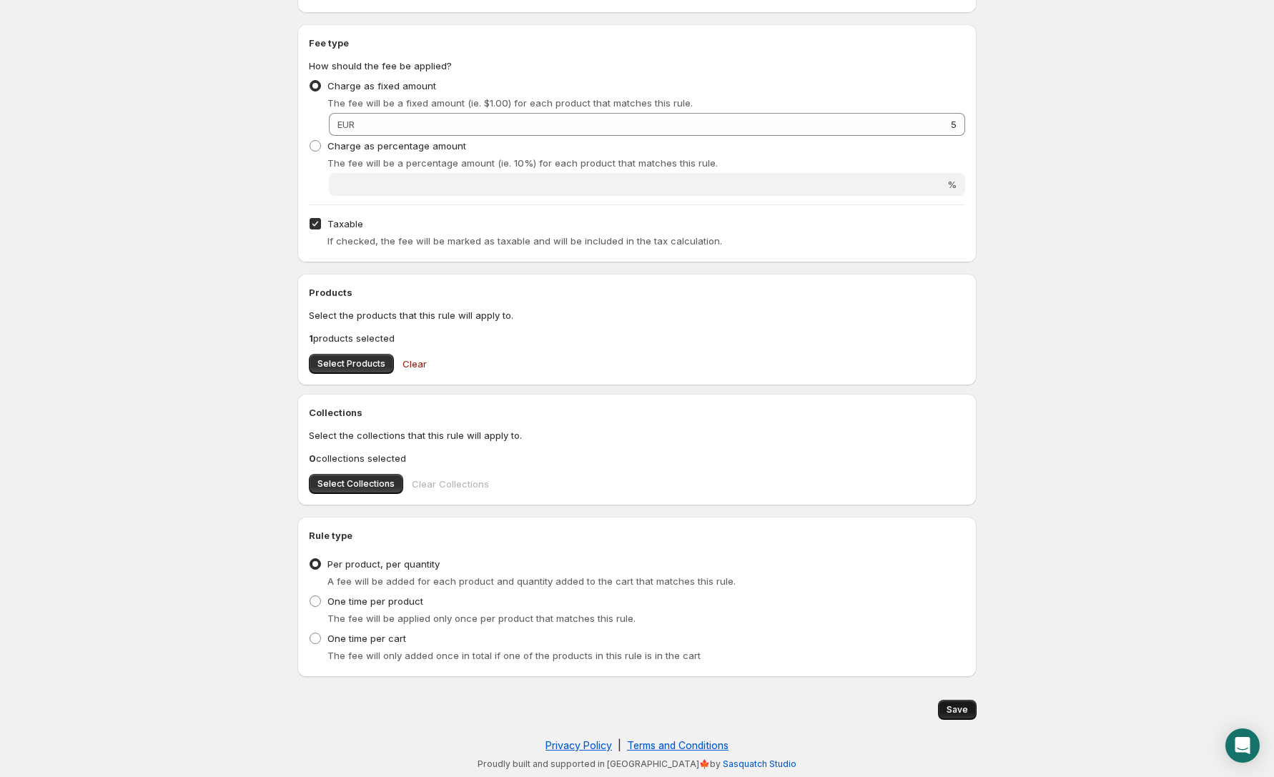
click at [958, 707] on span "Save" at bounding box center [956, 709] width 21 height 11
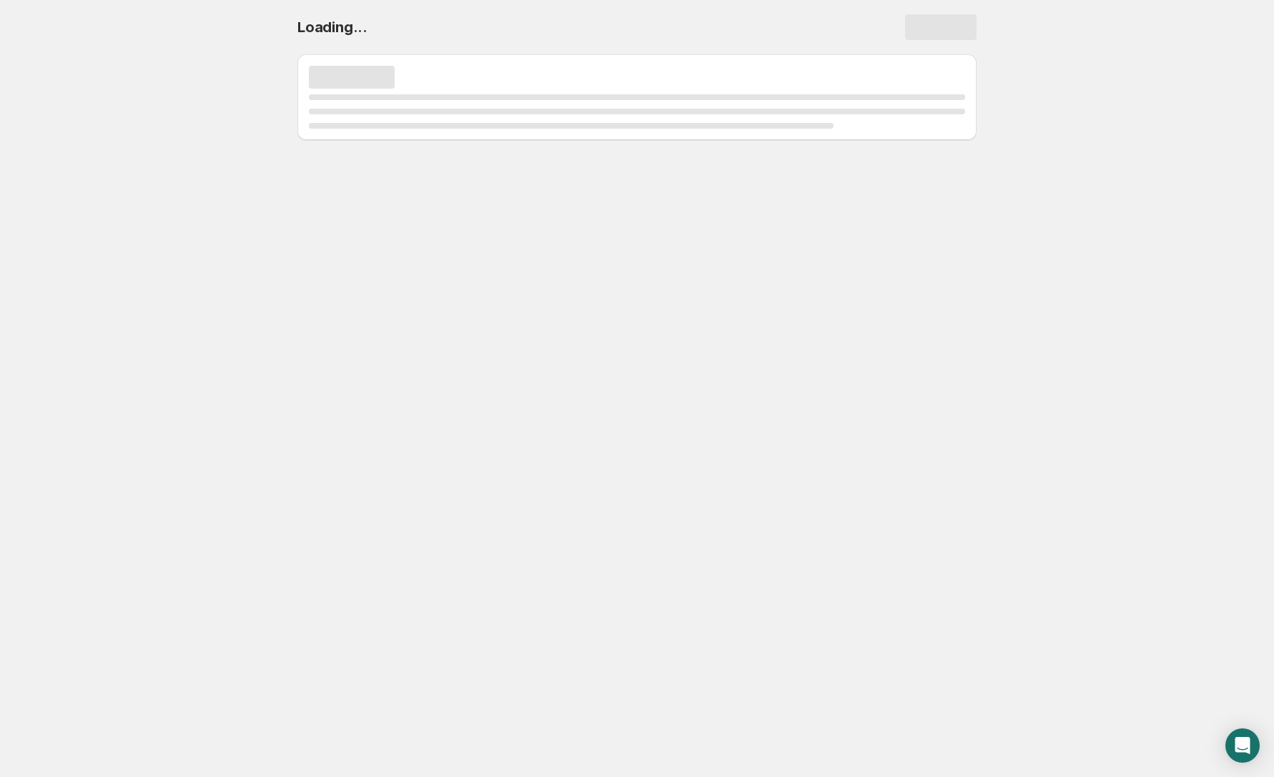
scroll to position [0, 0]
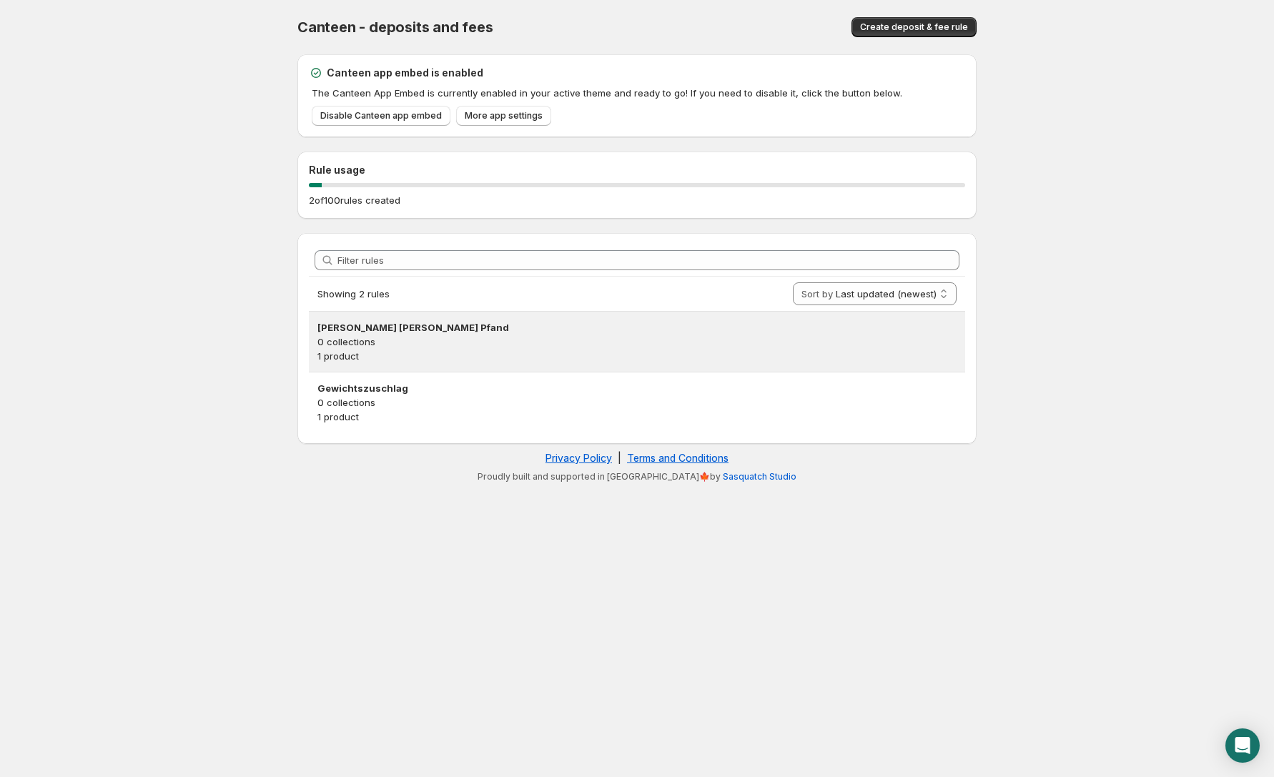
click at [358, 343] on p "0 collections" at bounding box center [636, 341] width 639 height 14
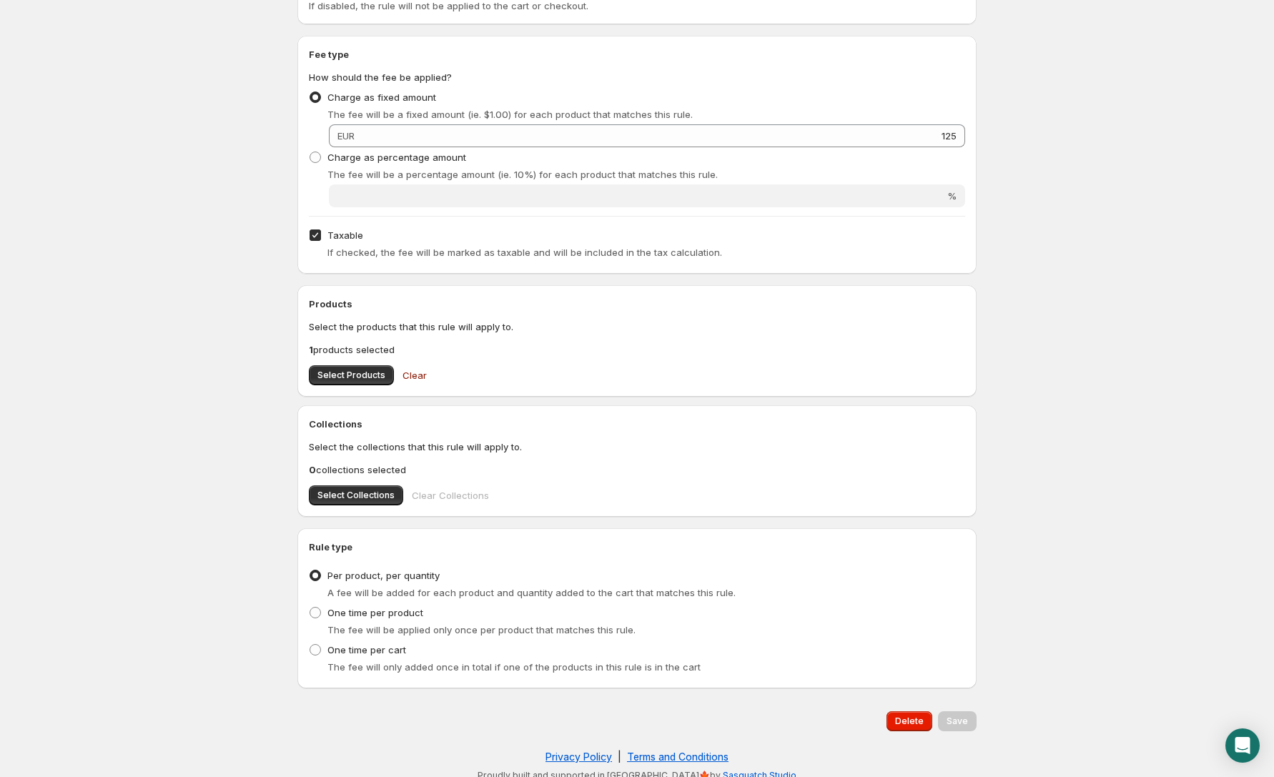
scroll to position [219, 0]
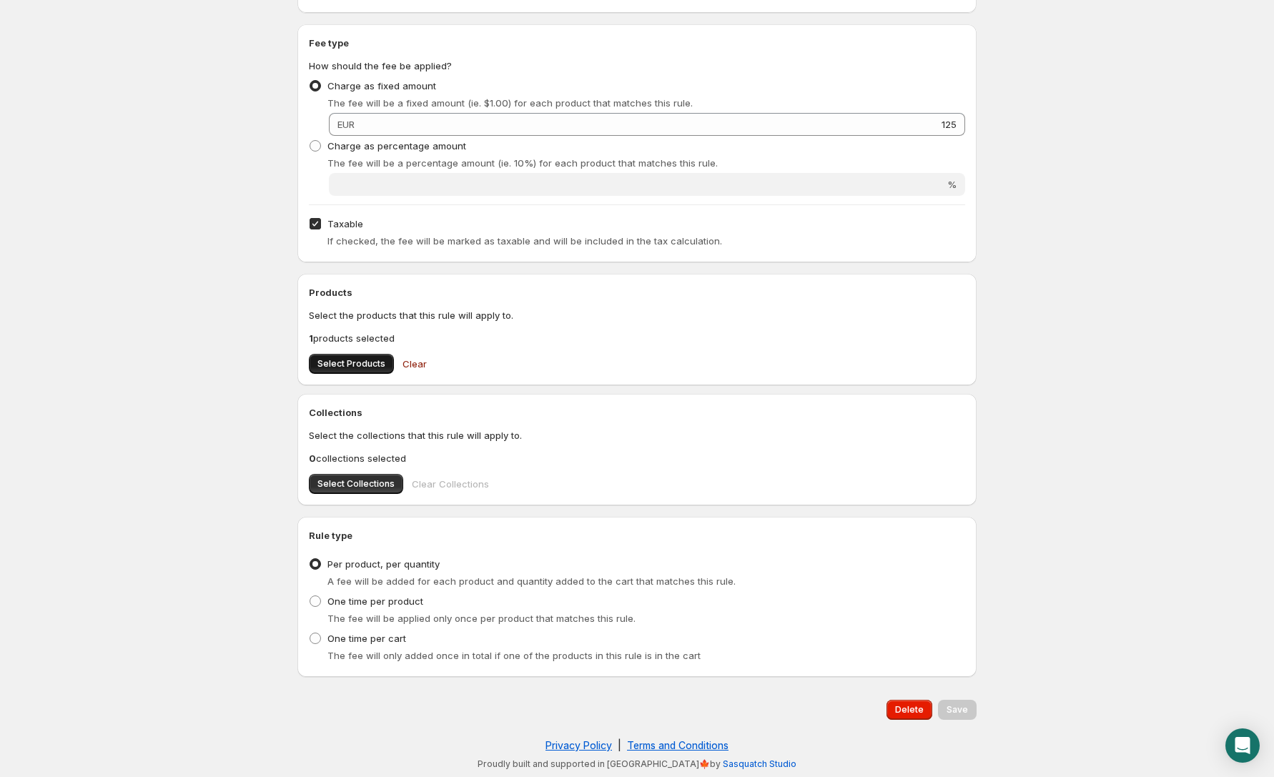
click at [355, 369] on span "Select Products" at bounding box center [351, 363] width 68 height 11
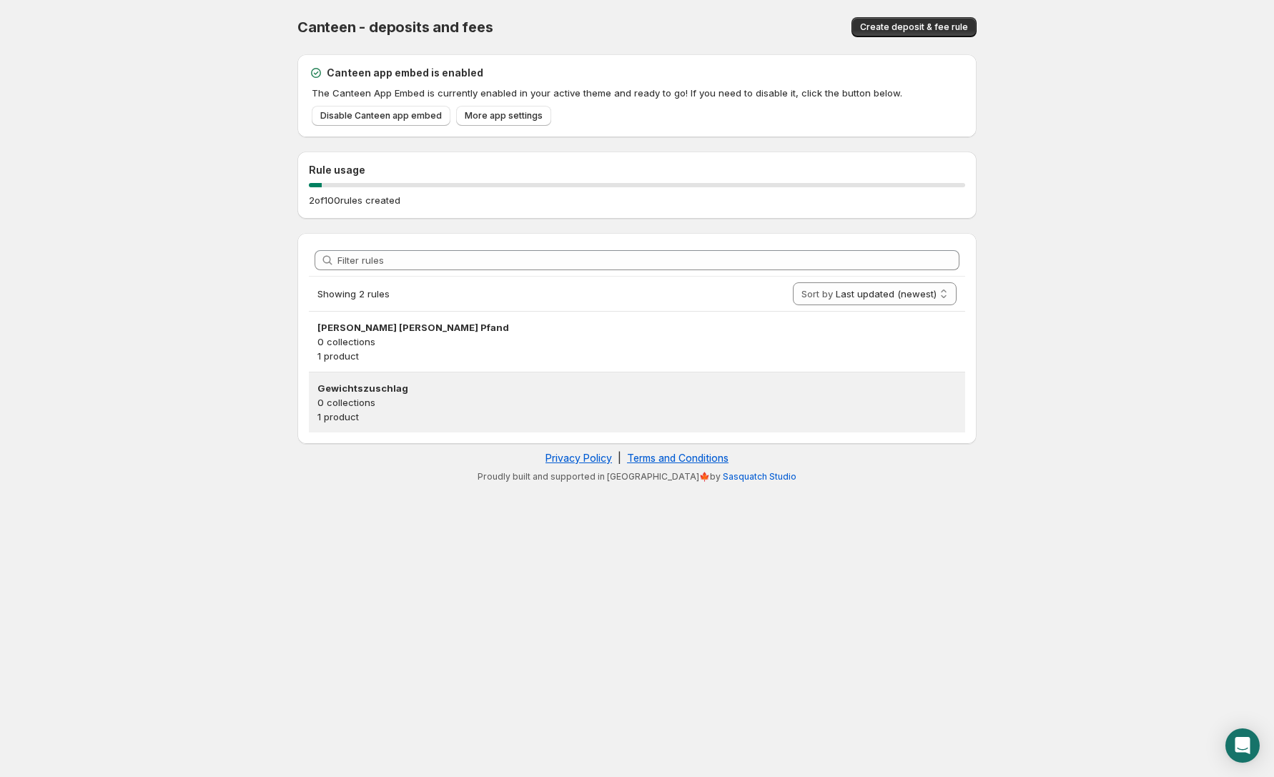
click at [462, 387] on h3 "Gewichtszuschlag" at bounding box center [636, 388] width 639 height 14
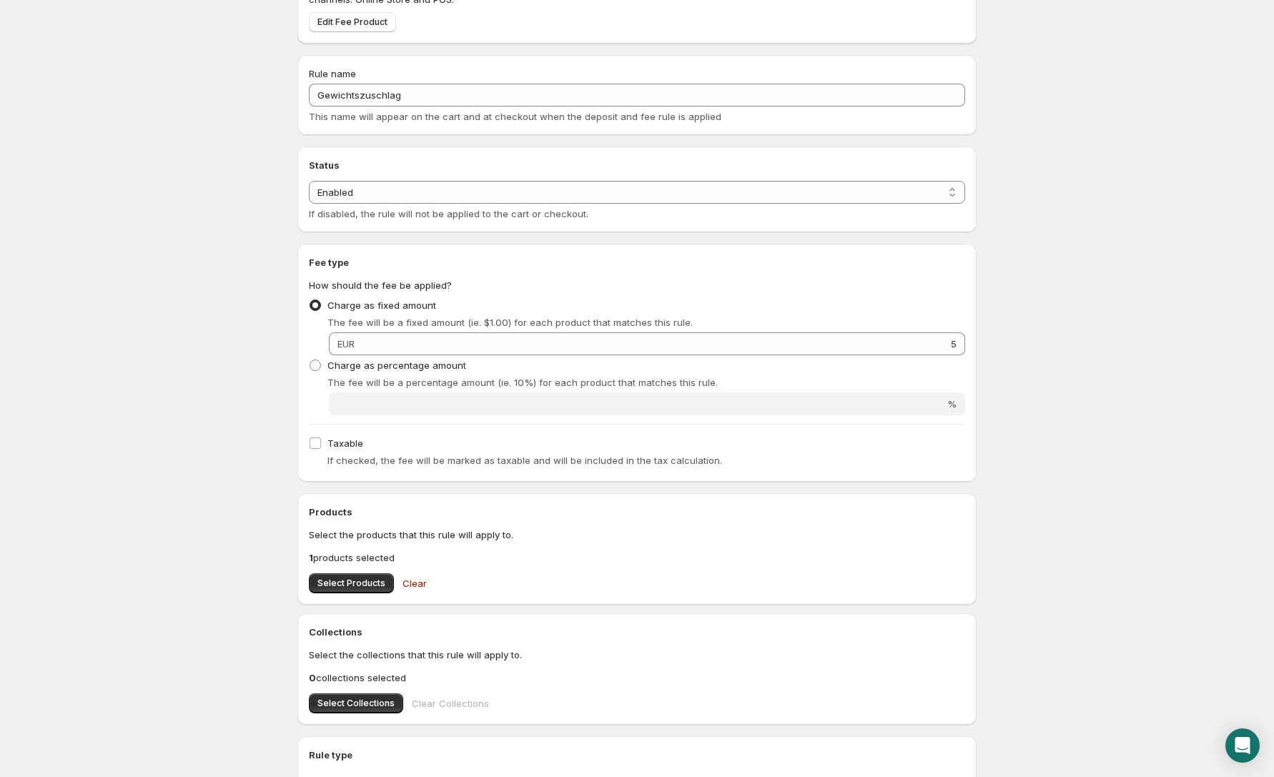
scroll to position [336, 0]
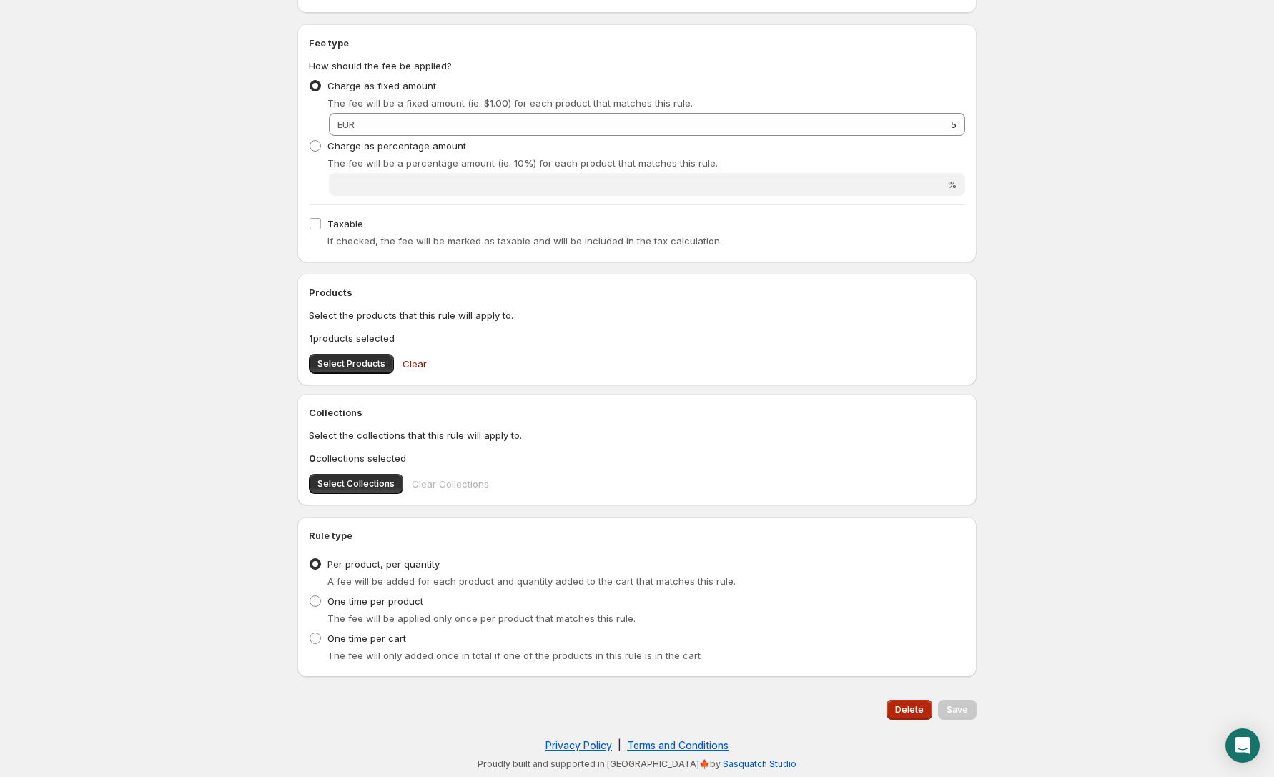
click at [913, 713] on span "Delete" at bounding box center [909, 709] width 29 height 11
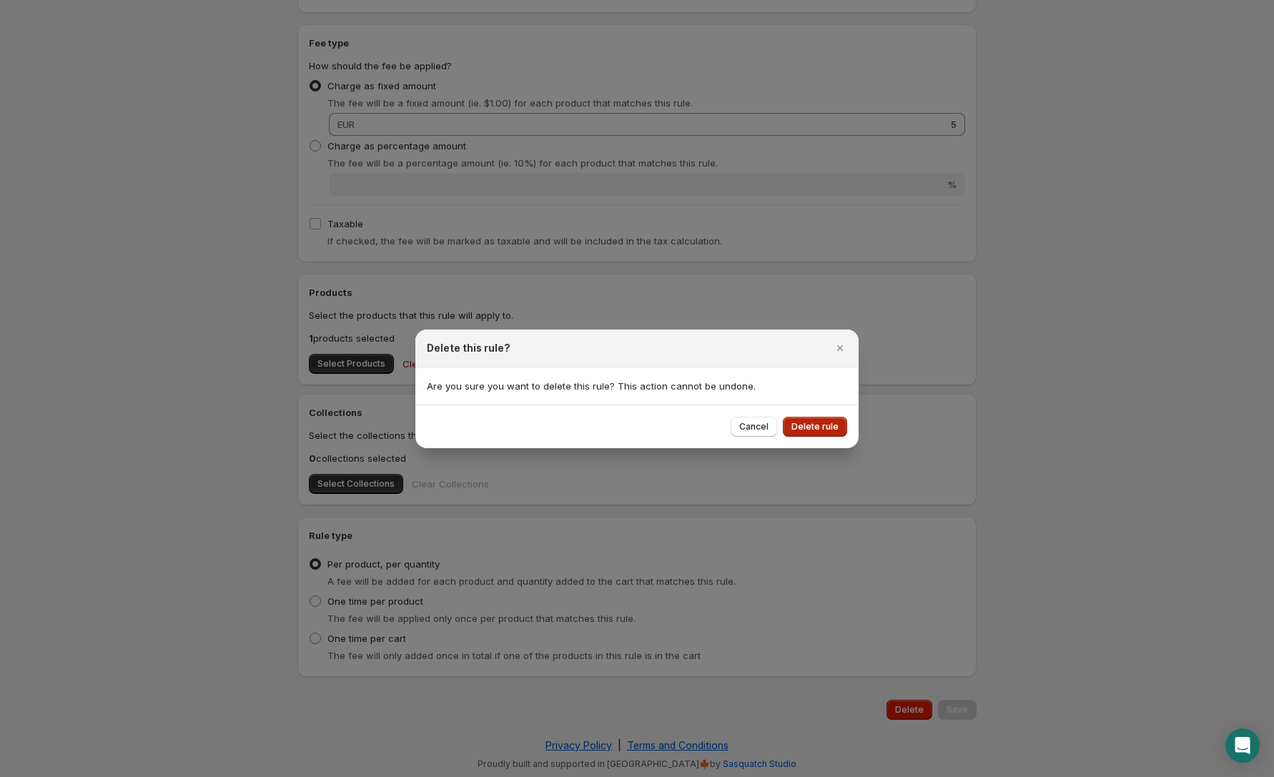
click at [816, 424] on span "Delete rule" at bounding box center [814, 426] width 47 height 11
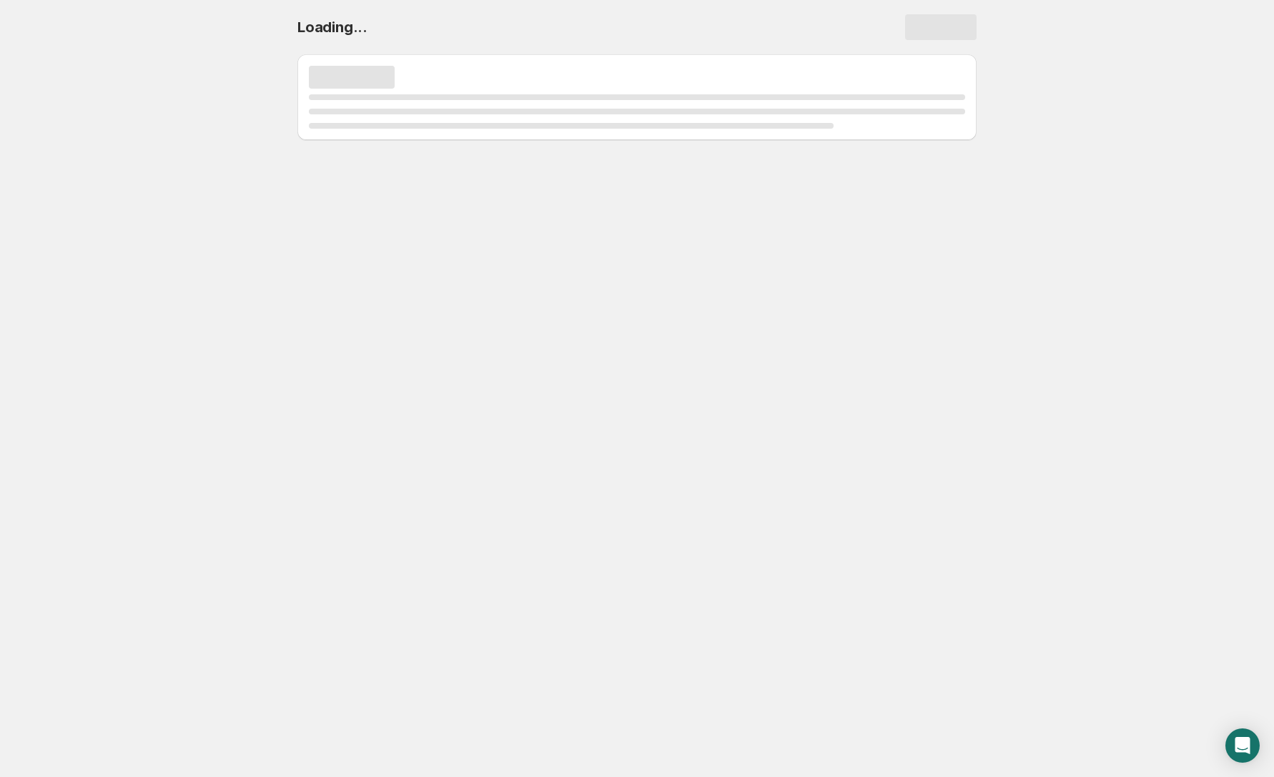
scroll to position [0, 0]
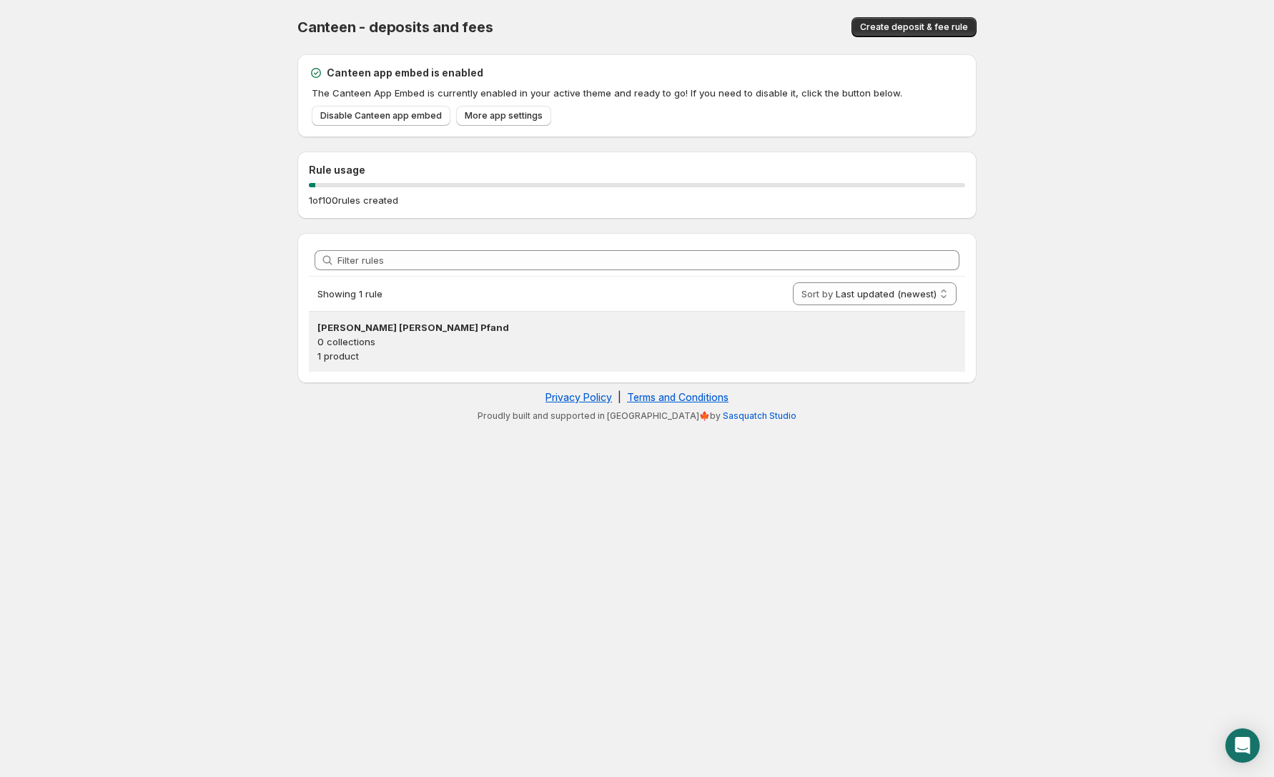
click at [397, 340] on p "0 collections" at bounding box center [636, 341] width 639 height 14
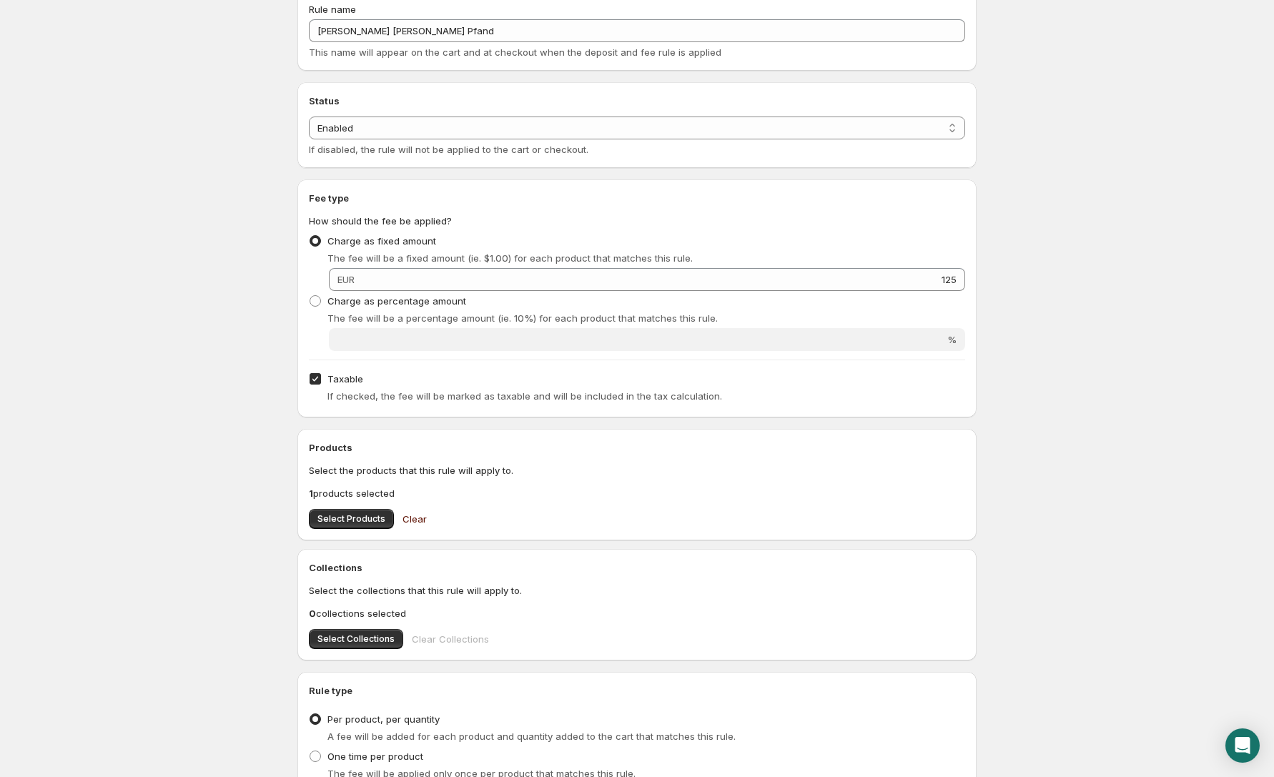
scroll to position [179, 0]
click at [409, 522] on span "Clear" at bounding box center [414, 521] width 24 height 14
click at [365, 519] on span "Select Products" at bounding box center [351, 520] width 68 height 11
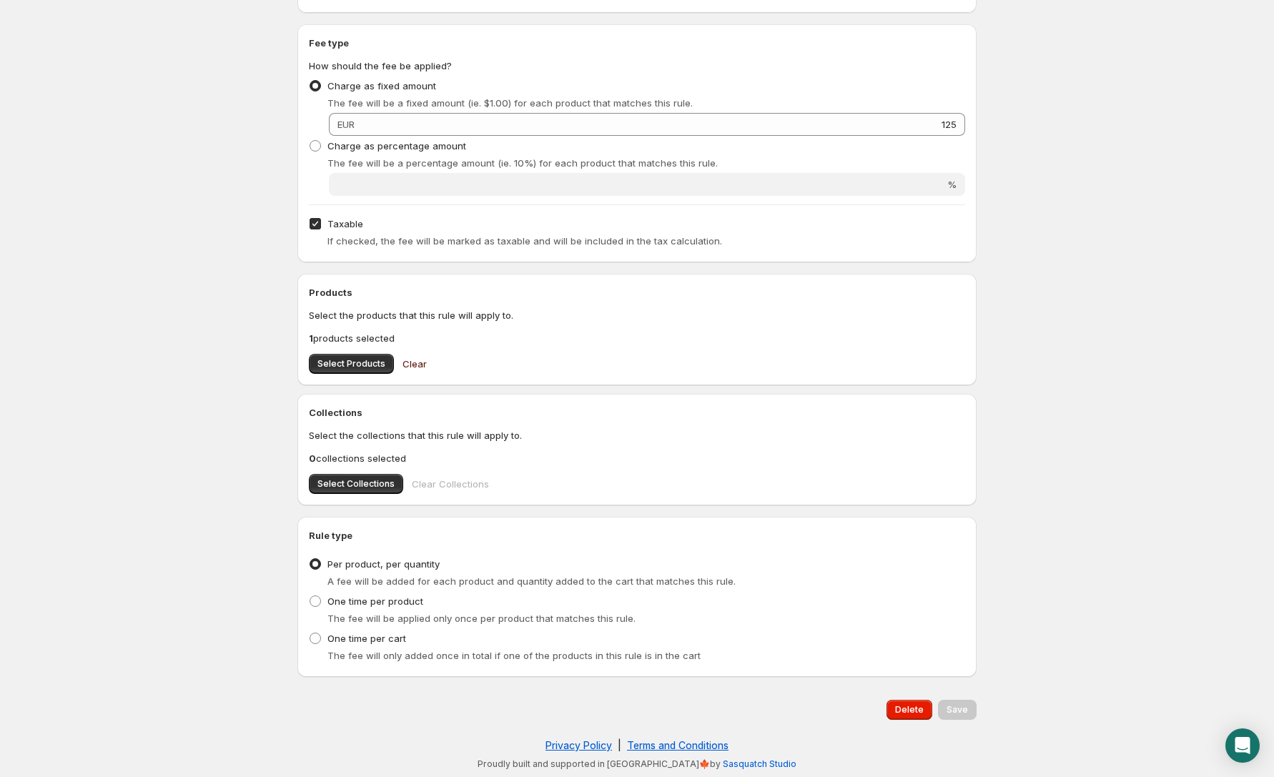
scroll to position [0, 0]
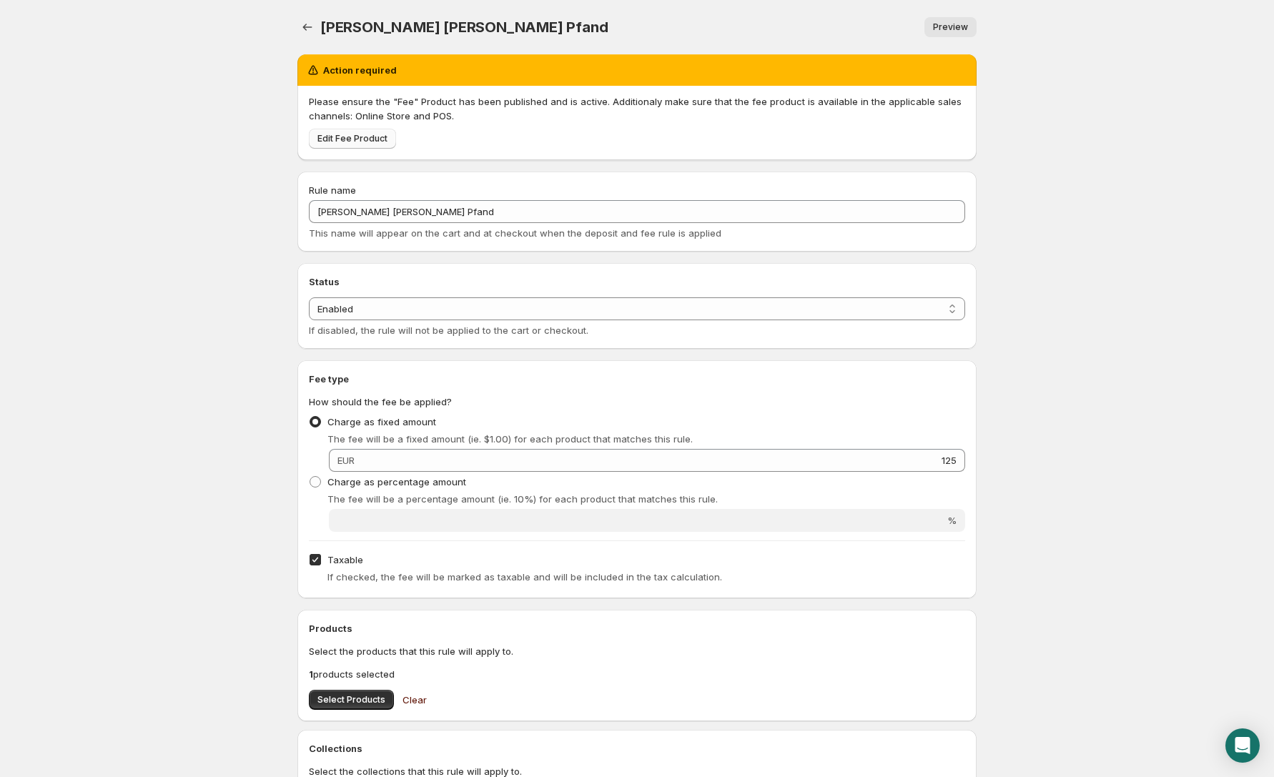
click at [361, 141] on span "Edit Fee Product" at bounding box center [352, 138] width 70 height 11
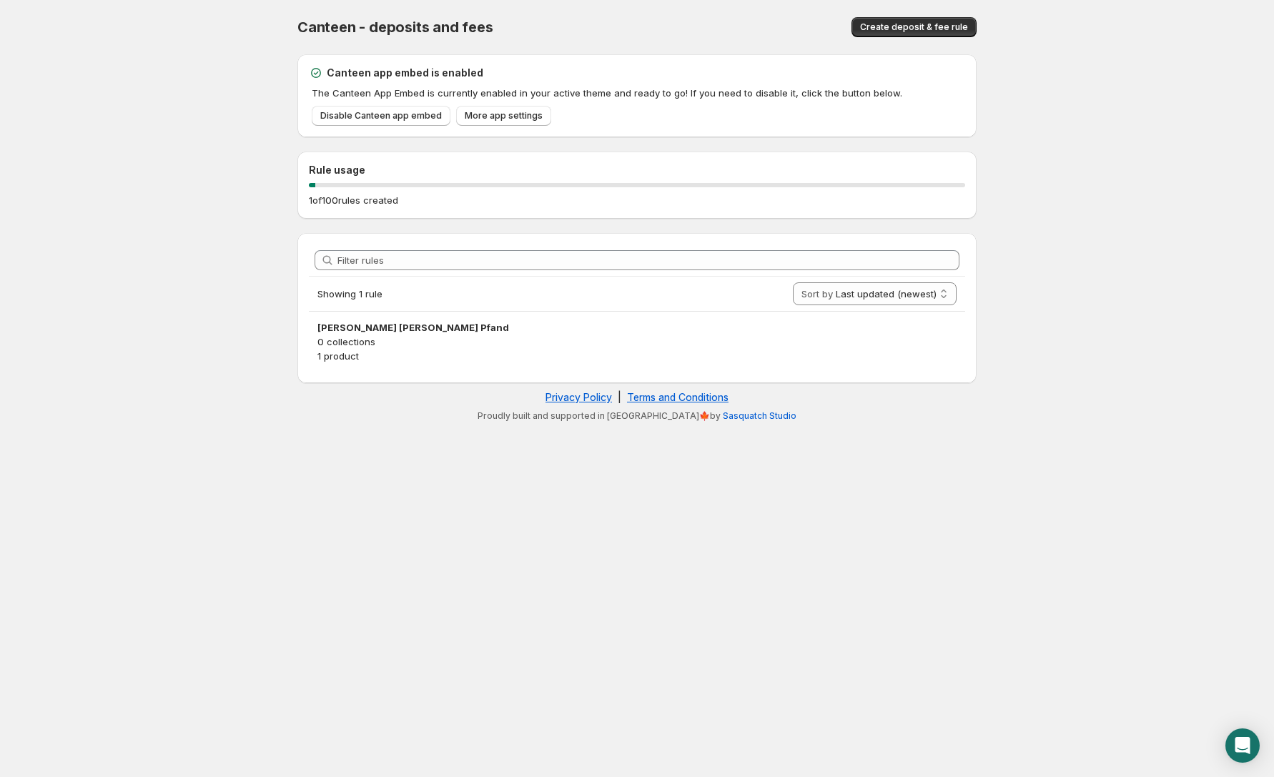
click at [366, 333] on h3 "[PERSON_NAME] [PERSON_NAME] Pfand" at bounding box center [636, 327] width 639 height 14
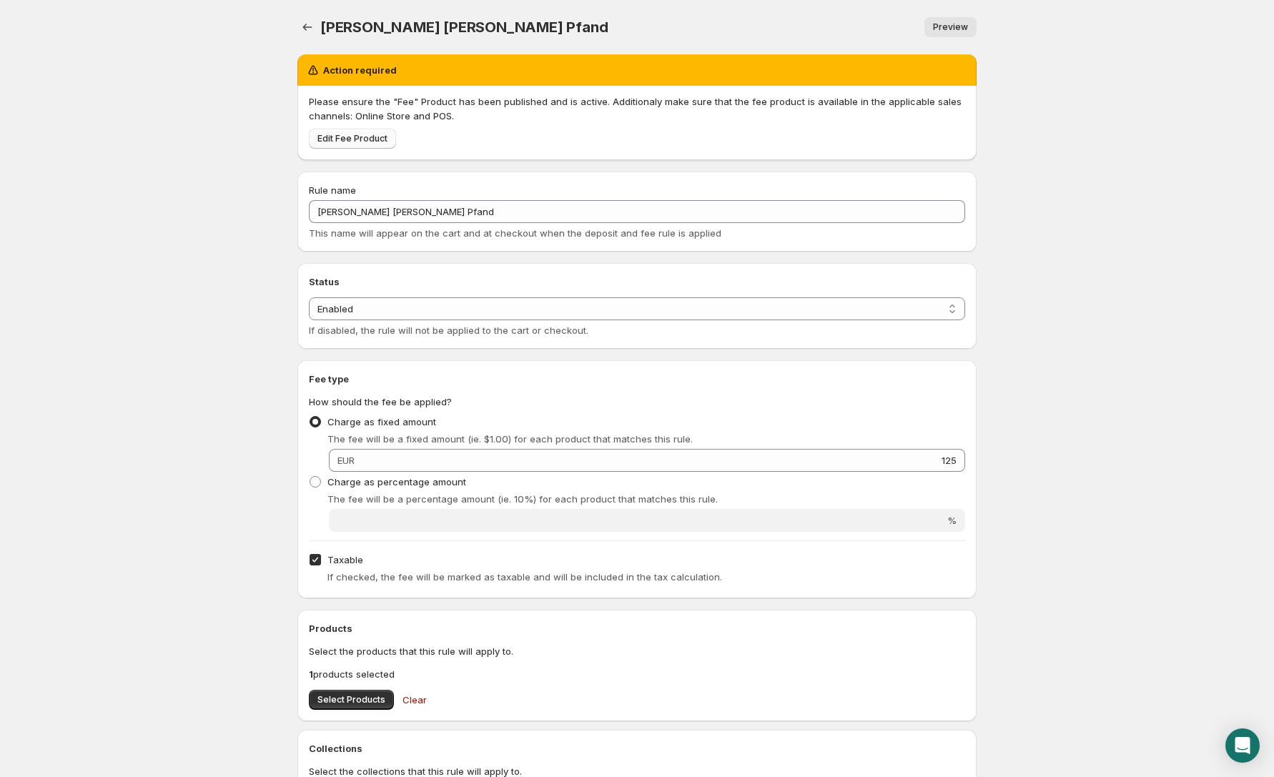
click at [368, 139] on span "Edit Fee Product" at bounding box center [352, 138] width 70 height 11
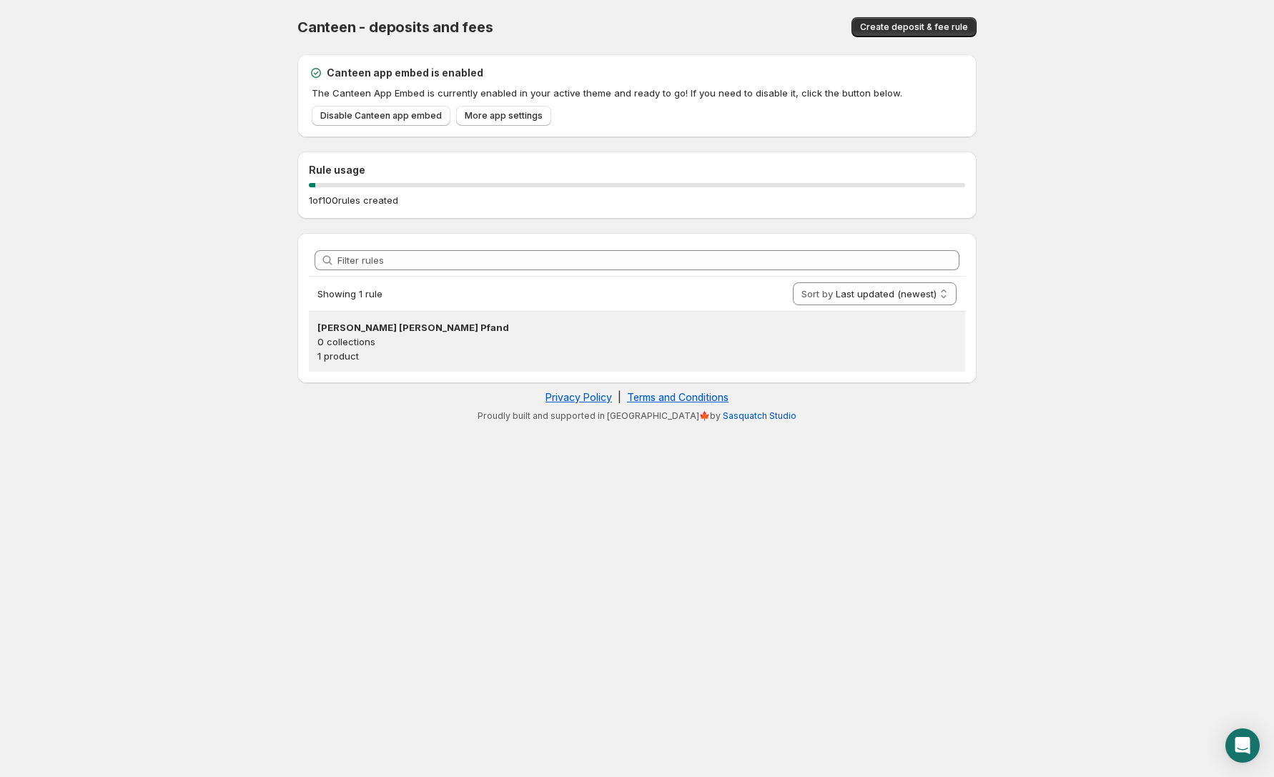
click at [395, 328] on h3 "[PERSON_NAME] [PERSON_NAME] Pfand" at bounding box center [636, 327] width 639 height 14
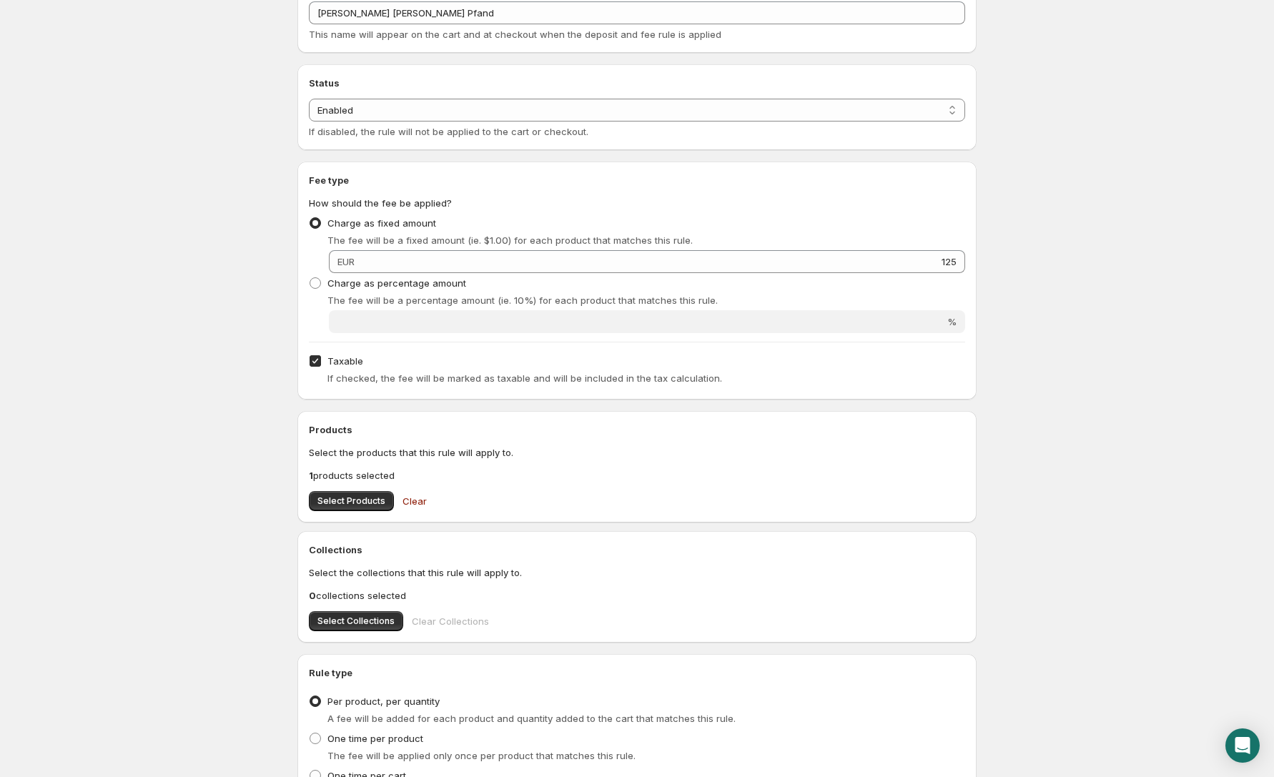
scroll to position [87, 0]
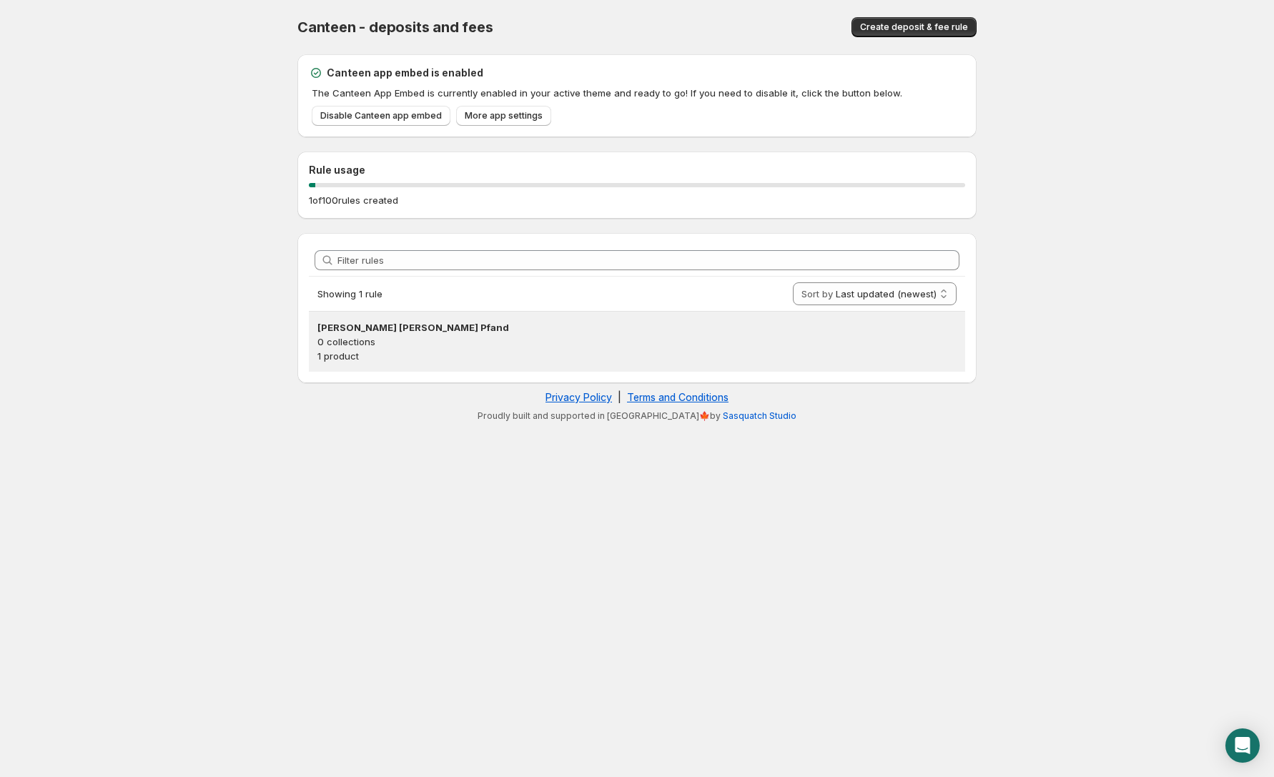
click at [385, 332] on h3 "[PERSON_NAME] [PERSON_NAME] Pfand" at bounding box center [636, 327] width 639 height 14
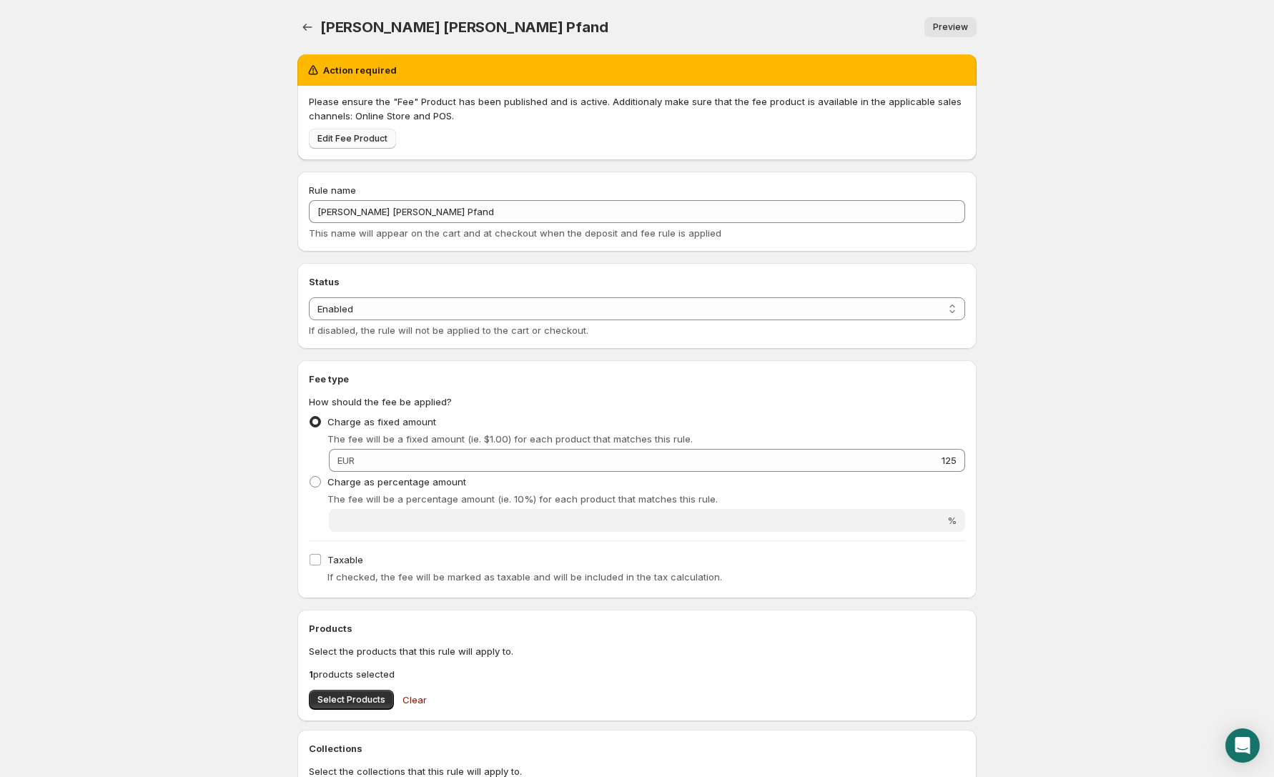
click at [351, 142] on span "Edit Fee Product" at bounding box center [352, 138] width 70 height 11
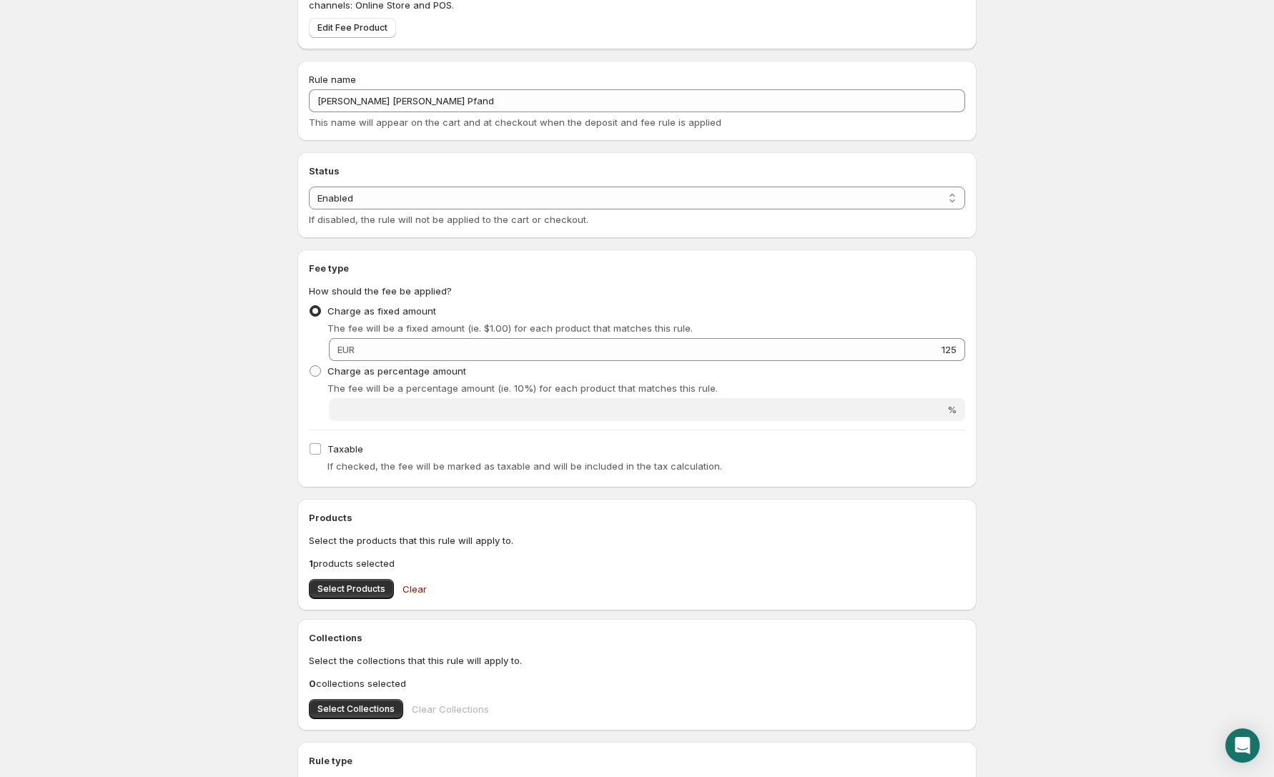
scroll to position [336, 0]
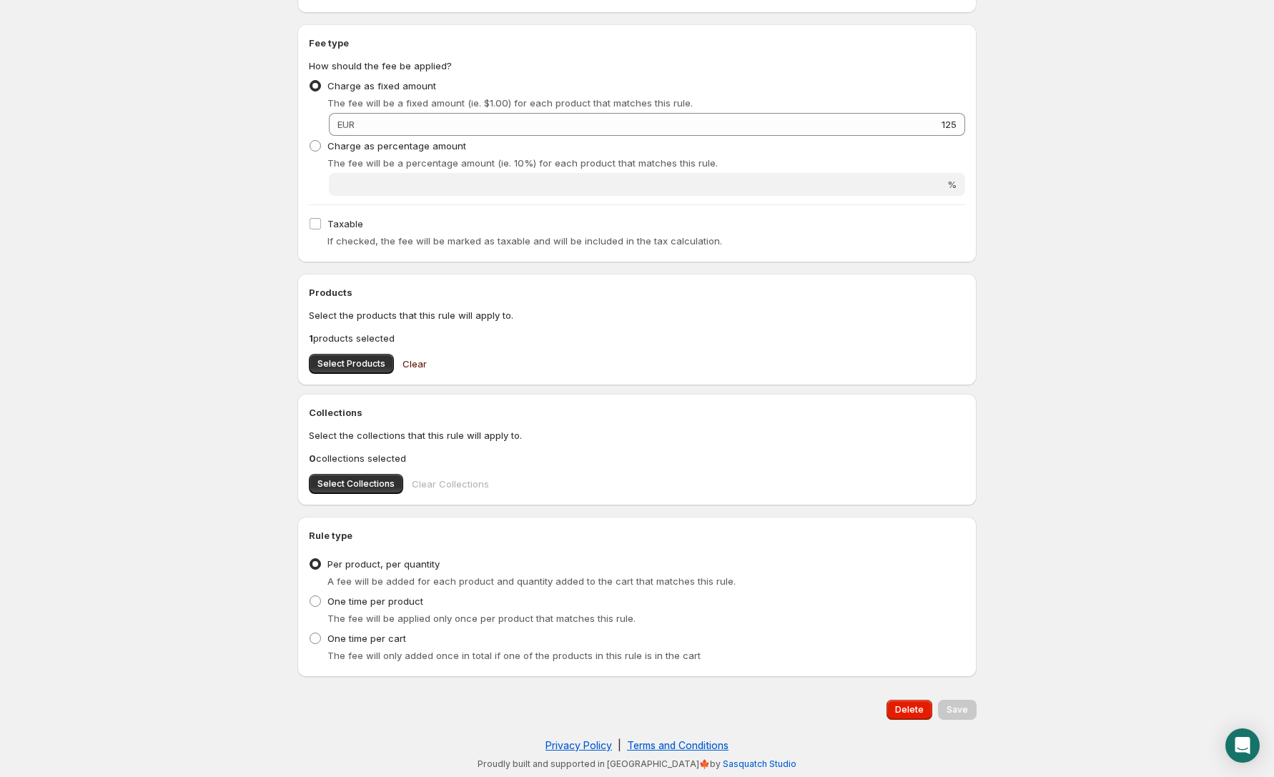
click at [410, 369] on span "Clear" at bounding box center [414, 364] width 24 height 14
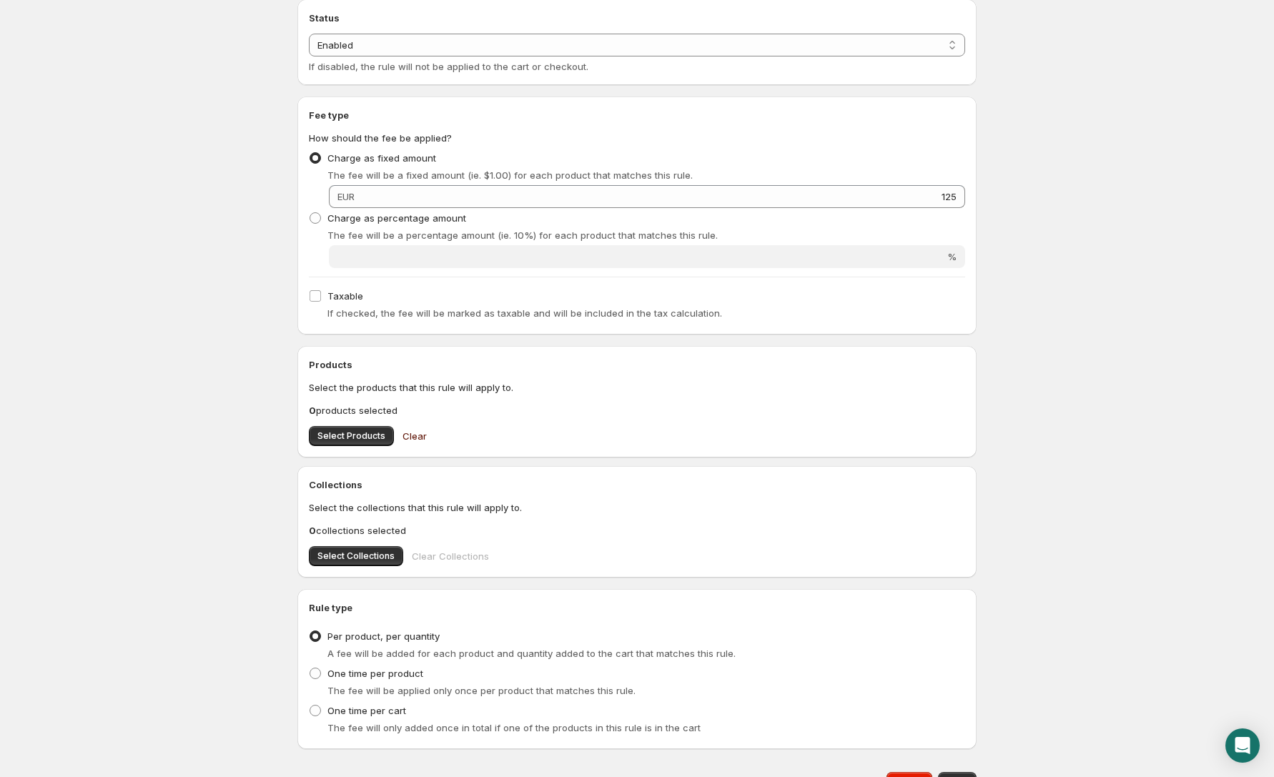
scroll to position [0, 0]
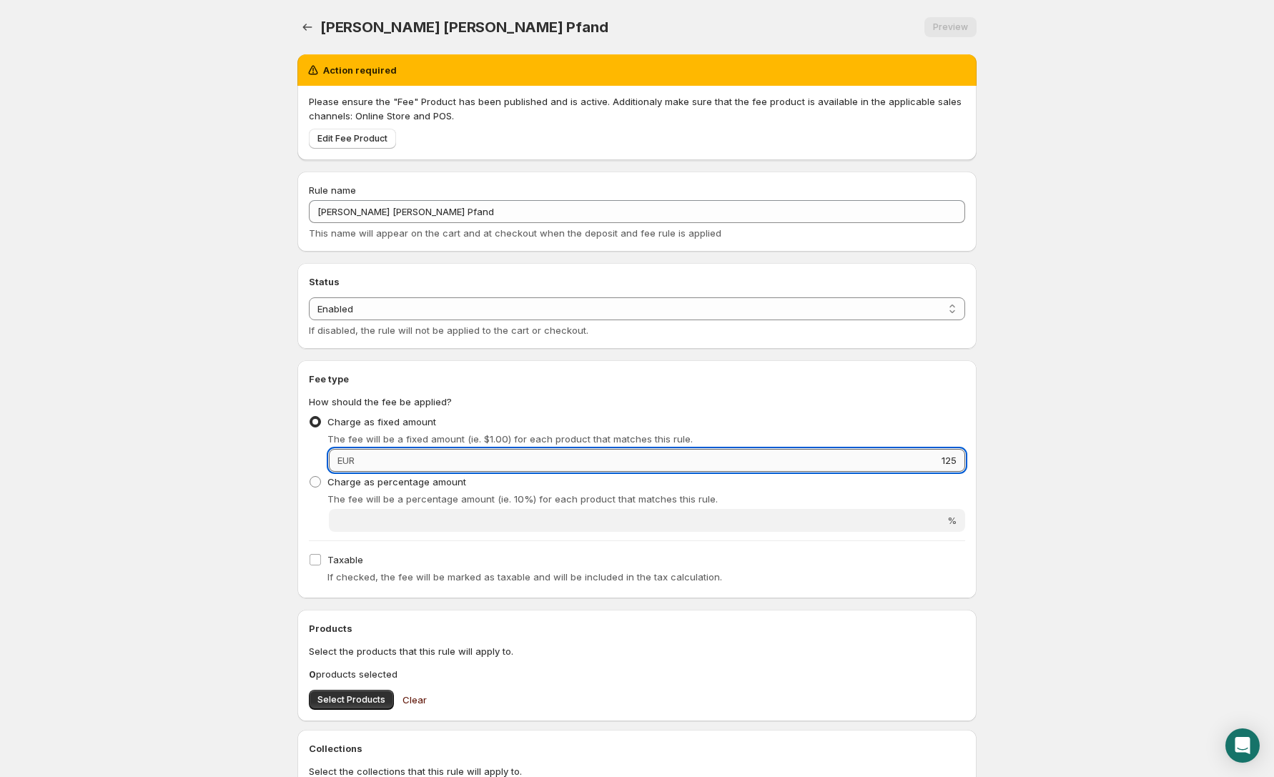
click at [763, 461] on input "125" at bounding box center [662, 460] width 606 height 23
click at [1026, 322] on body "Home Help MORITZ FIEGE FASS Pfand. This page is ready MORITZ FIEGE FASS Pfand P…" at bounding box center [637, 388] width 1274 height 777
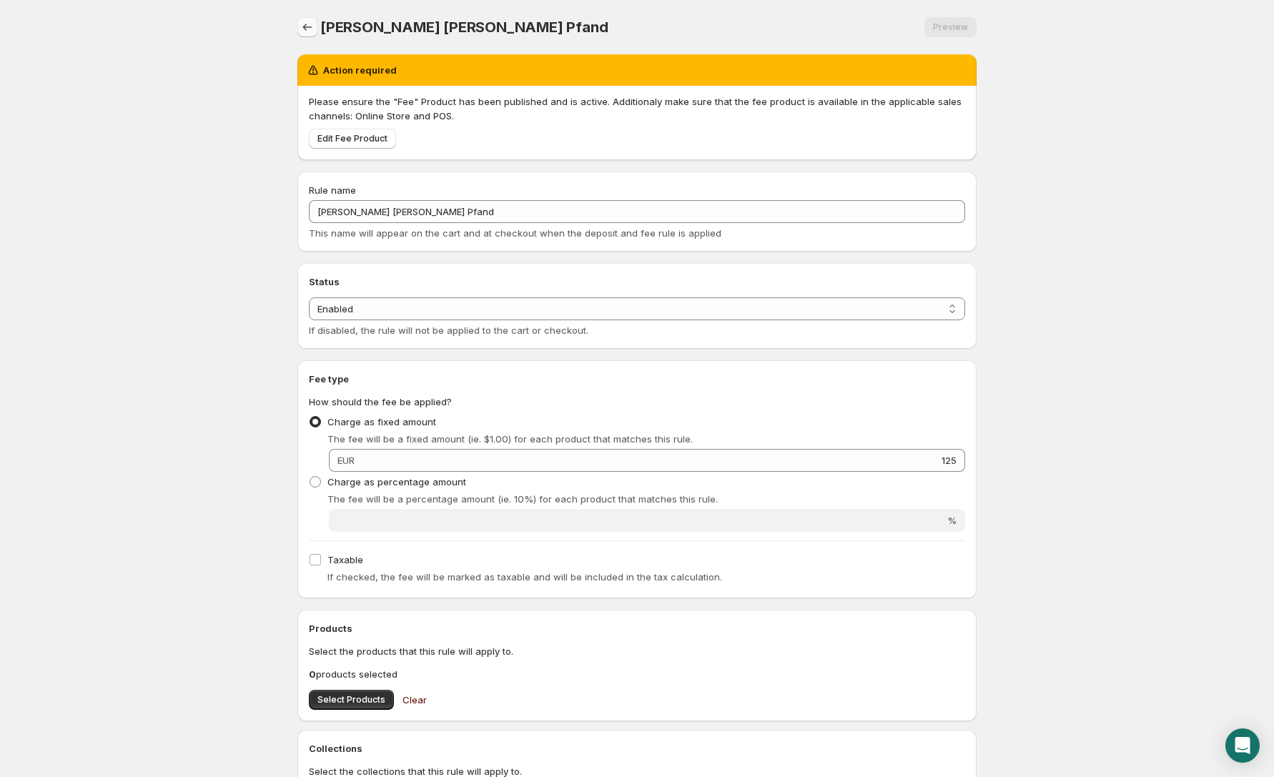
click at [304, 31] on icon "Settings" at bounding box center [307, 27] width 14 height 14
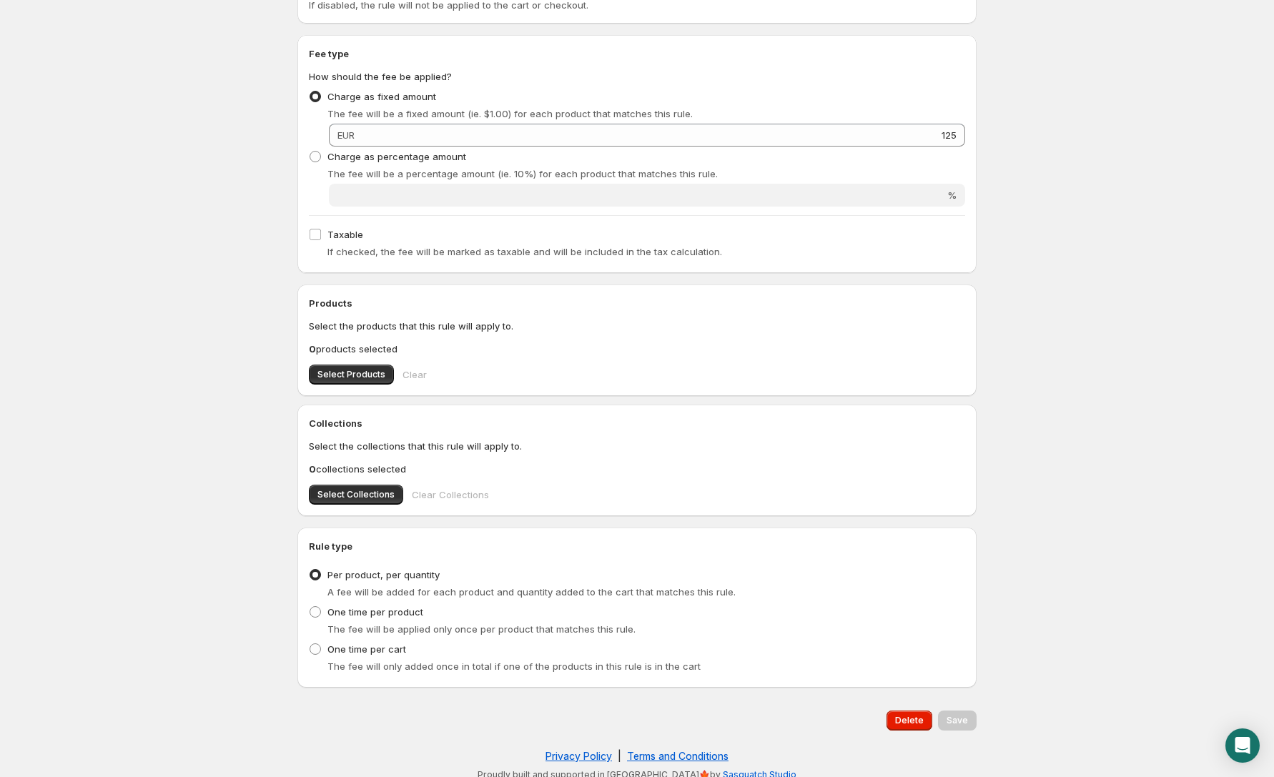
scroll to position [219, 0]
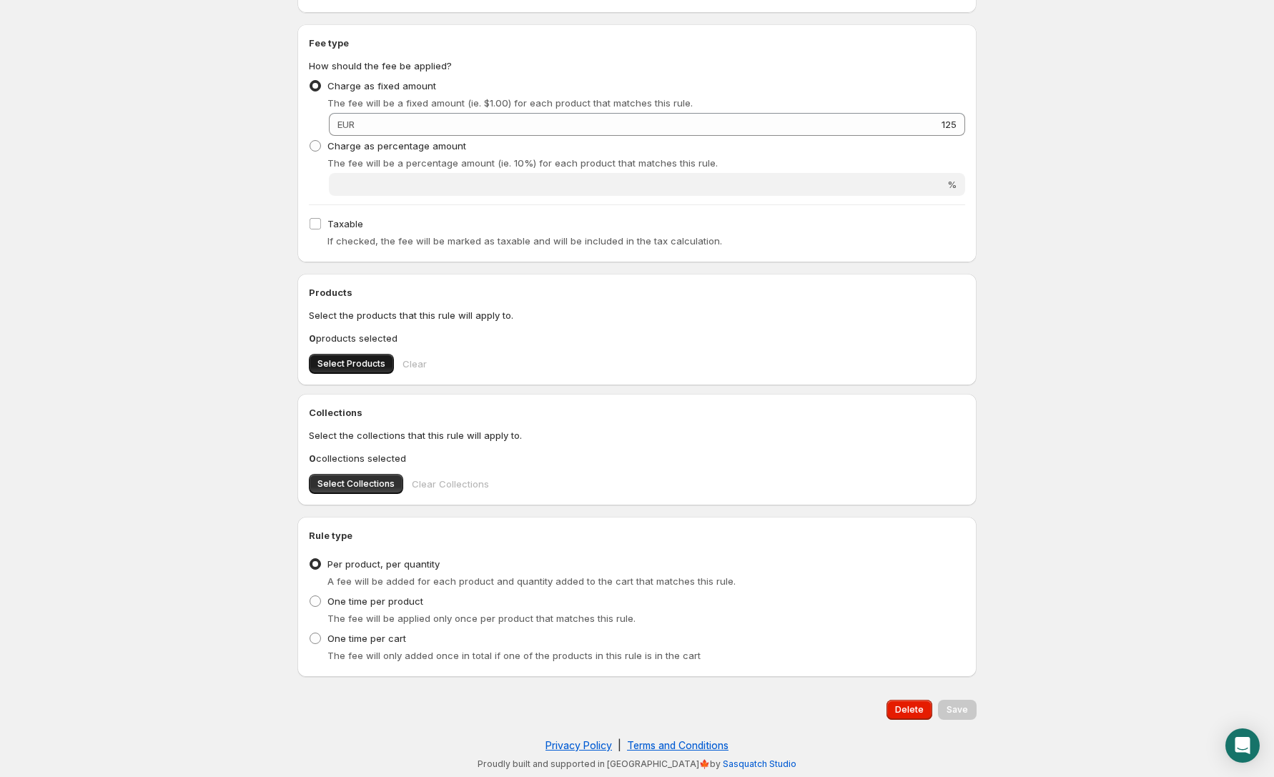
click at [346, 368] on span "Select Products" at bounding box center [351, 363] width 68 height 11
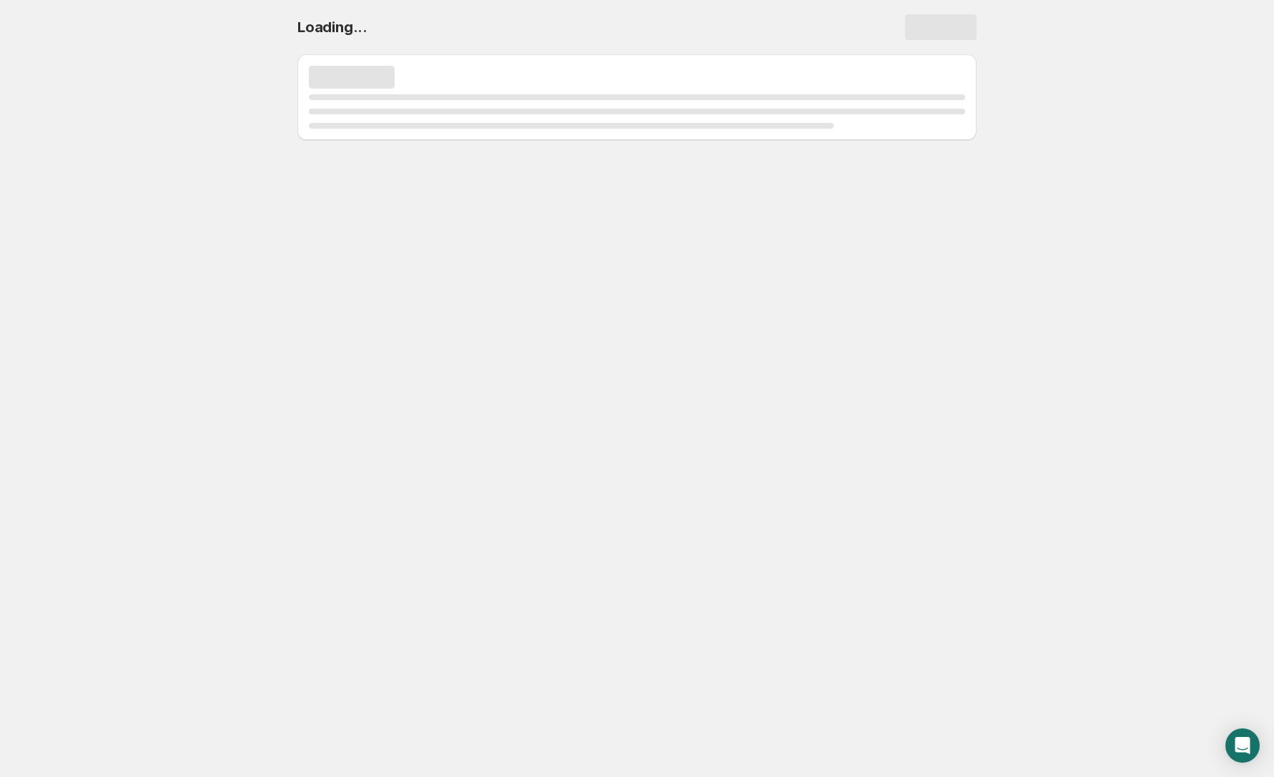
scroll to position [0, 0]
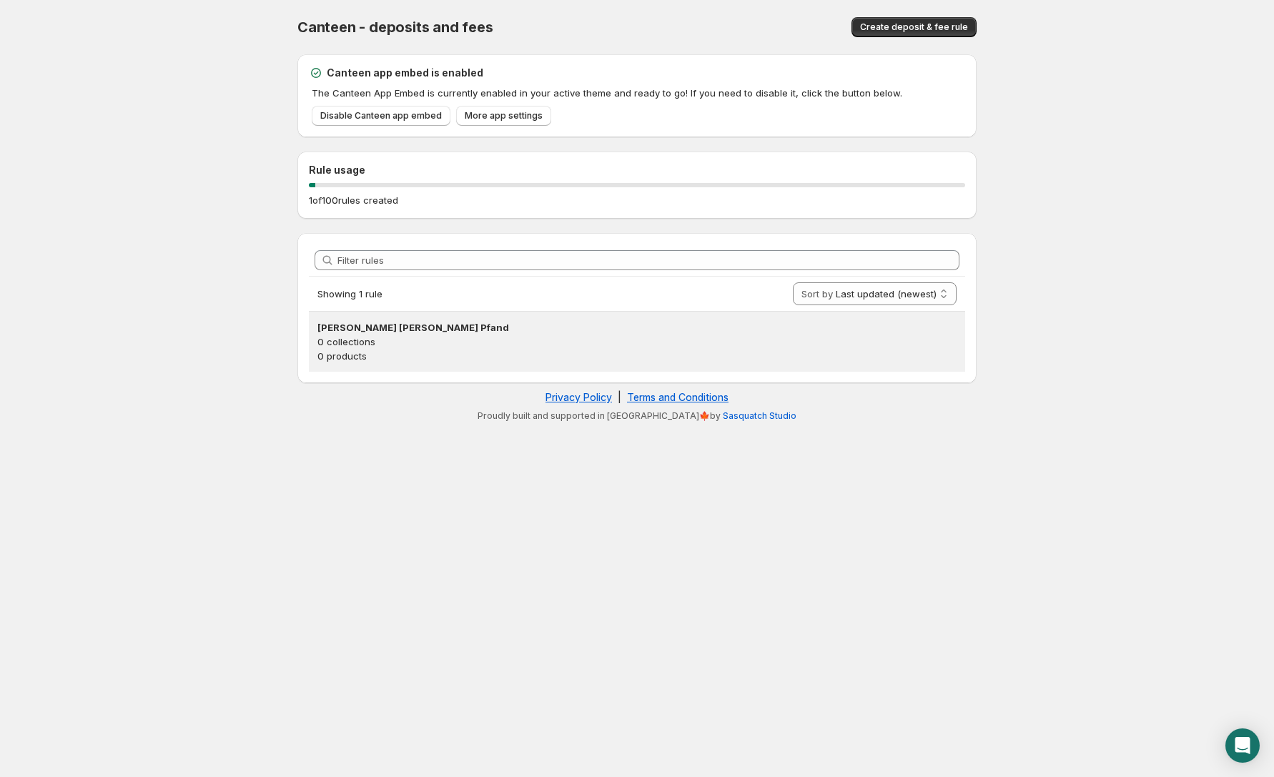
click at [399, 324] on h3 "[PERSON_NAME] [PERSON_NAME] Pfand" at bounding box center [636, 327] width 639 height 14
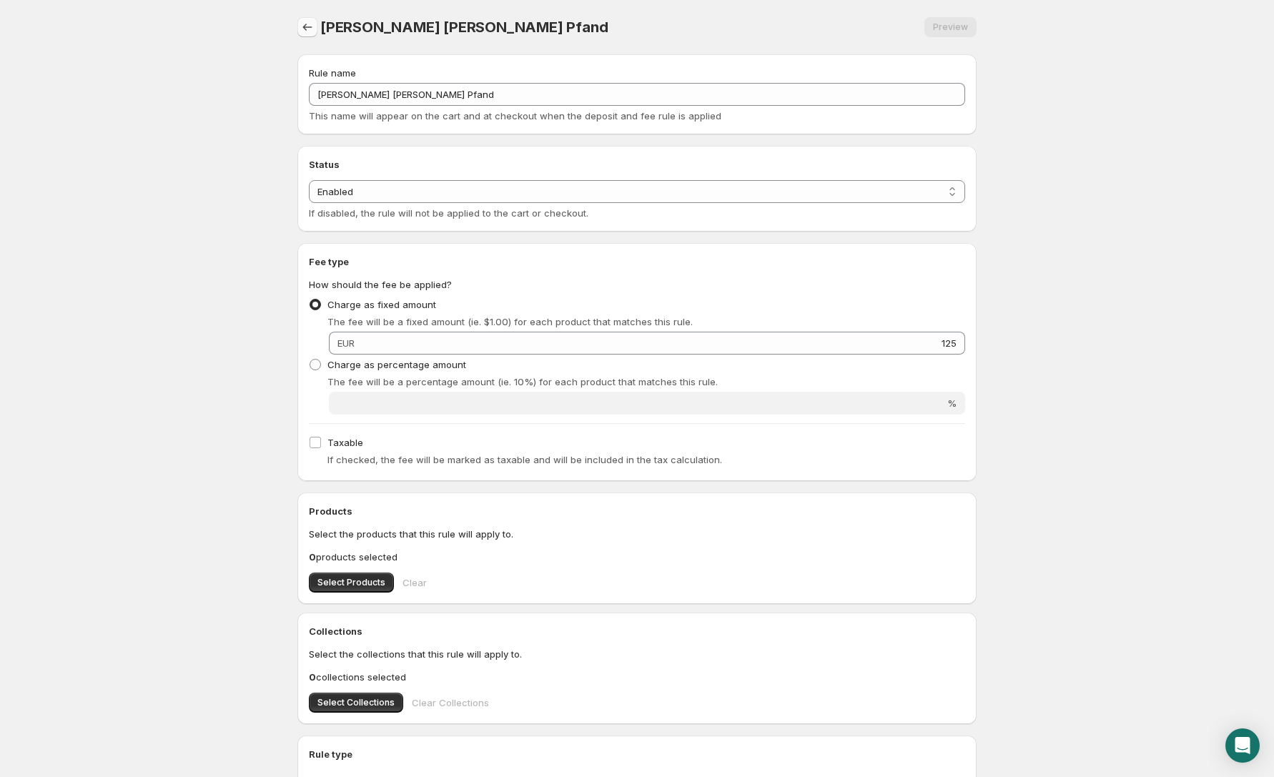
click at [307, 27] on icon "Settings" at bounding box center [307, 27] width 14 height 14
